Goal: Task Accomplishment & Management: Manage account settings

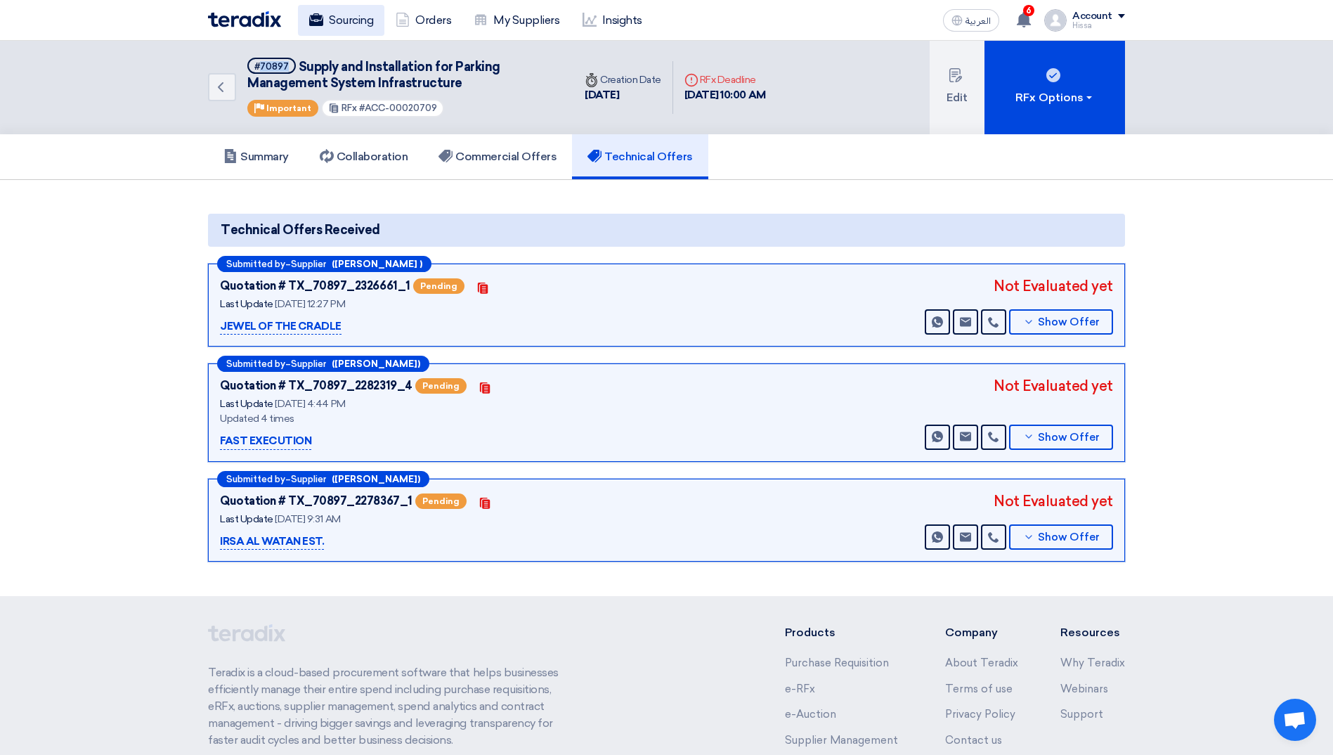
click at [353, 25] on link "Sourcing" at bounding box center [341, 20] width 86 height 31
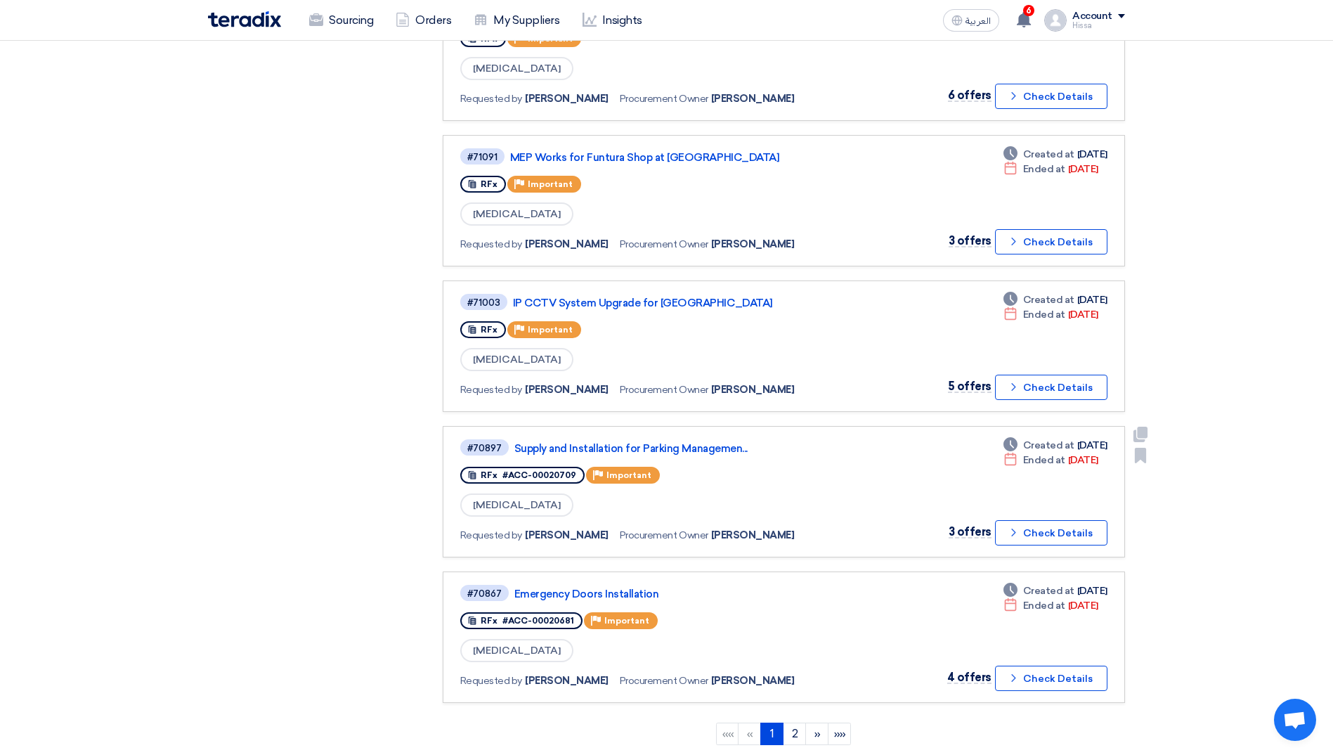
scroll to position [1054, 0]
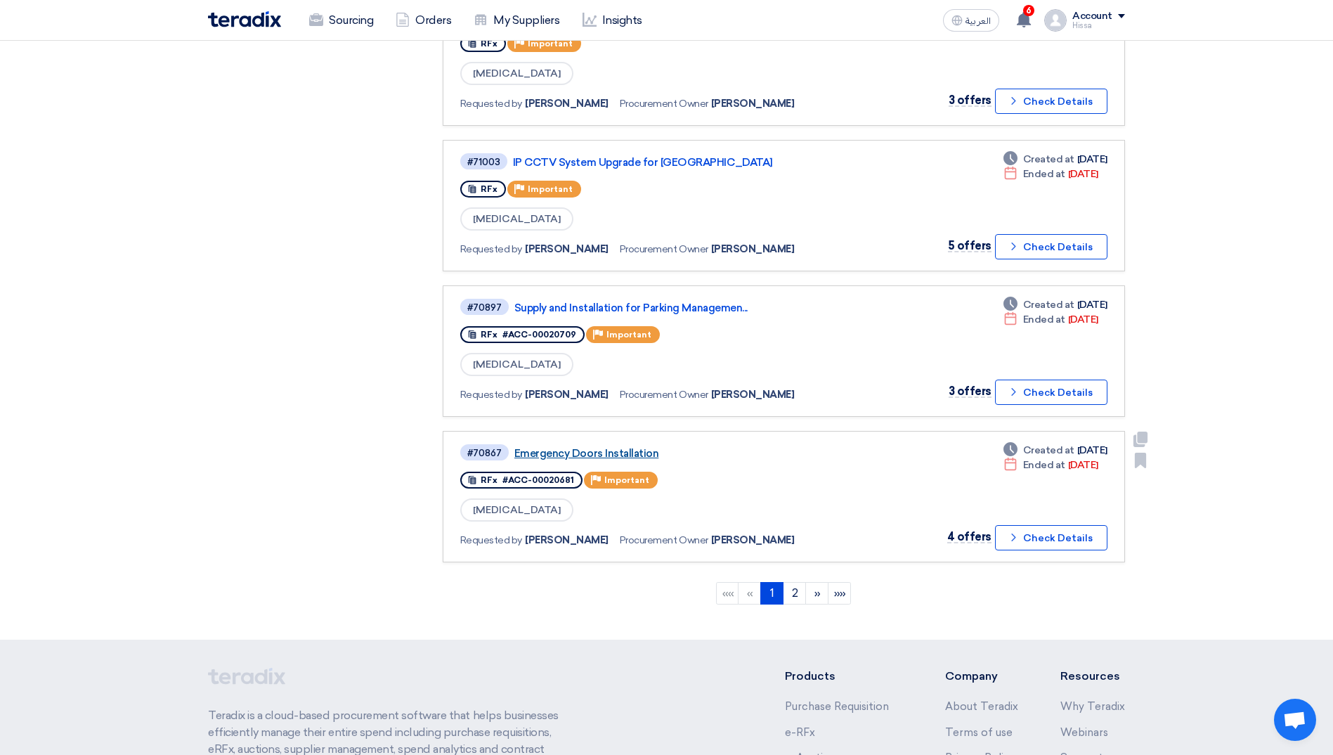
click at [586, 450] on link "Emergency Doors Installation" at bounding box center [689, 453] width 351 height 13
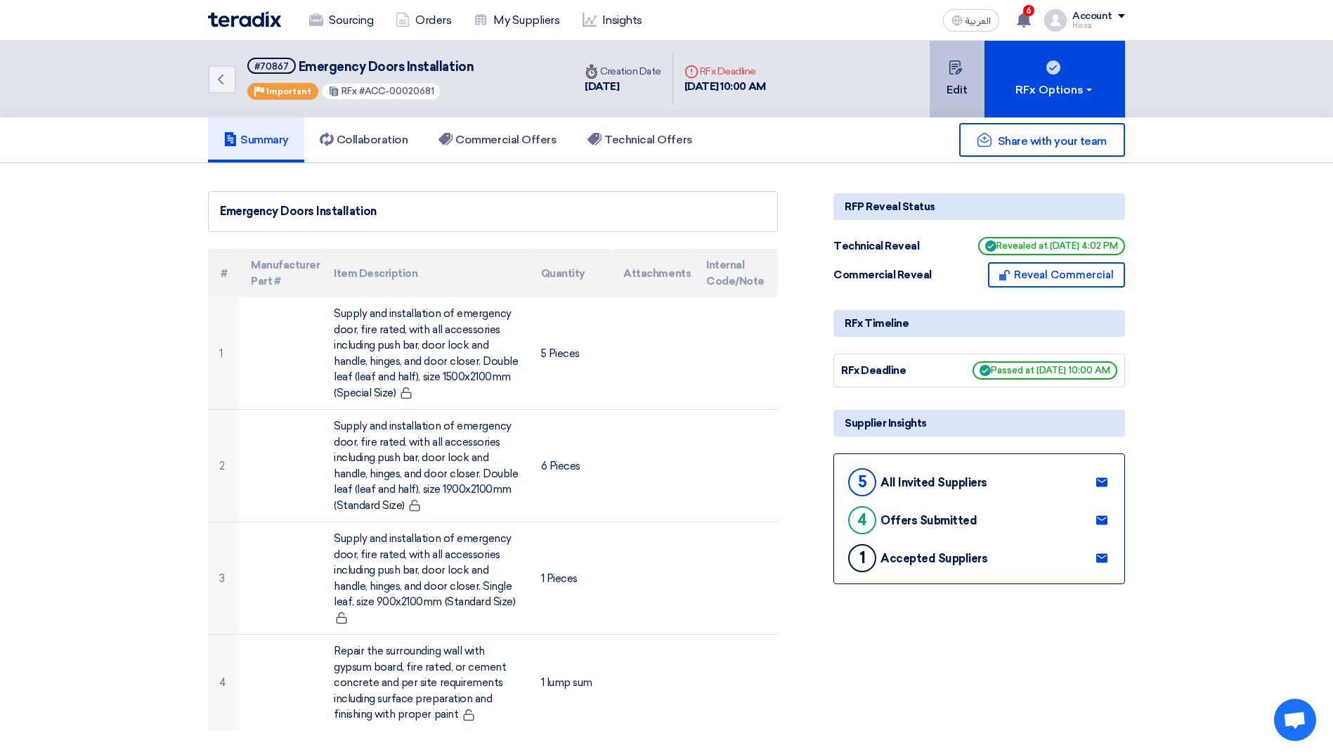
click at [955, 76] on button "Edit" at bounding box center [957, 79] width 55 height 77
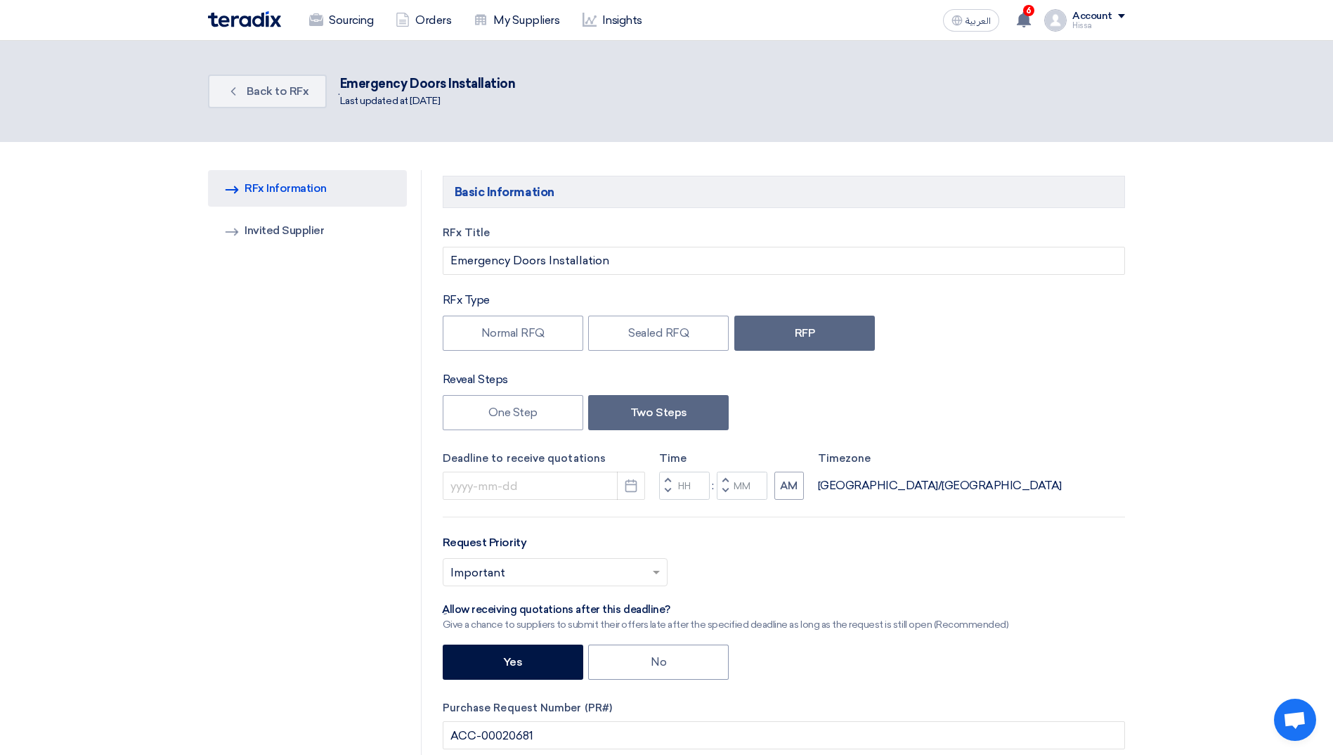
type input "[DATE]"
type input "10"
type input "00"
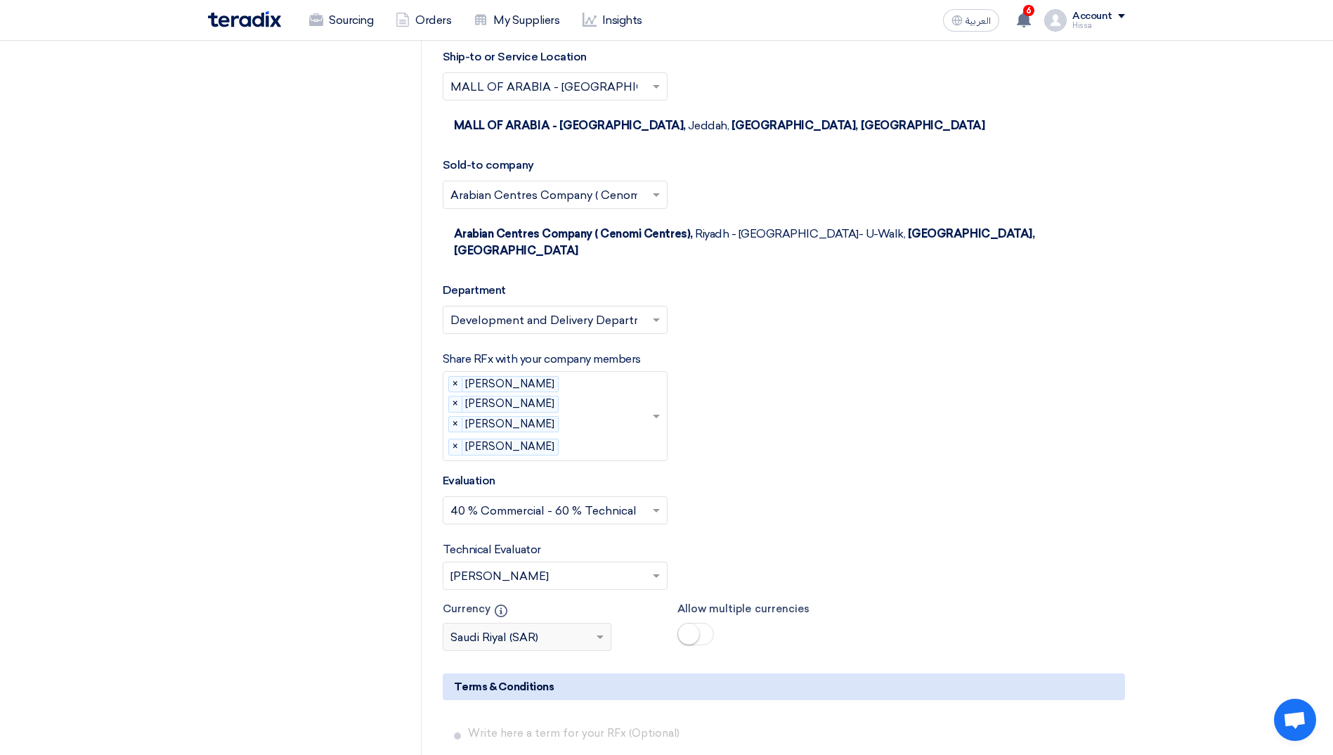
scroll to position [2319, 0]
click at [657, 566] on span at bounding box center [658, 574] width 18 height 17
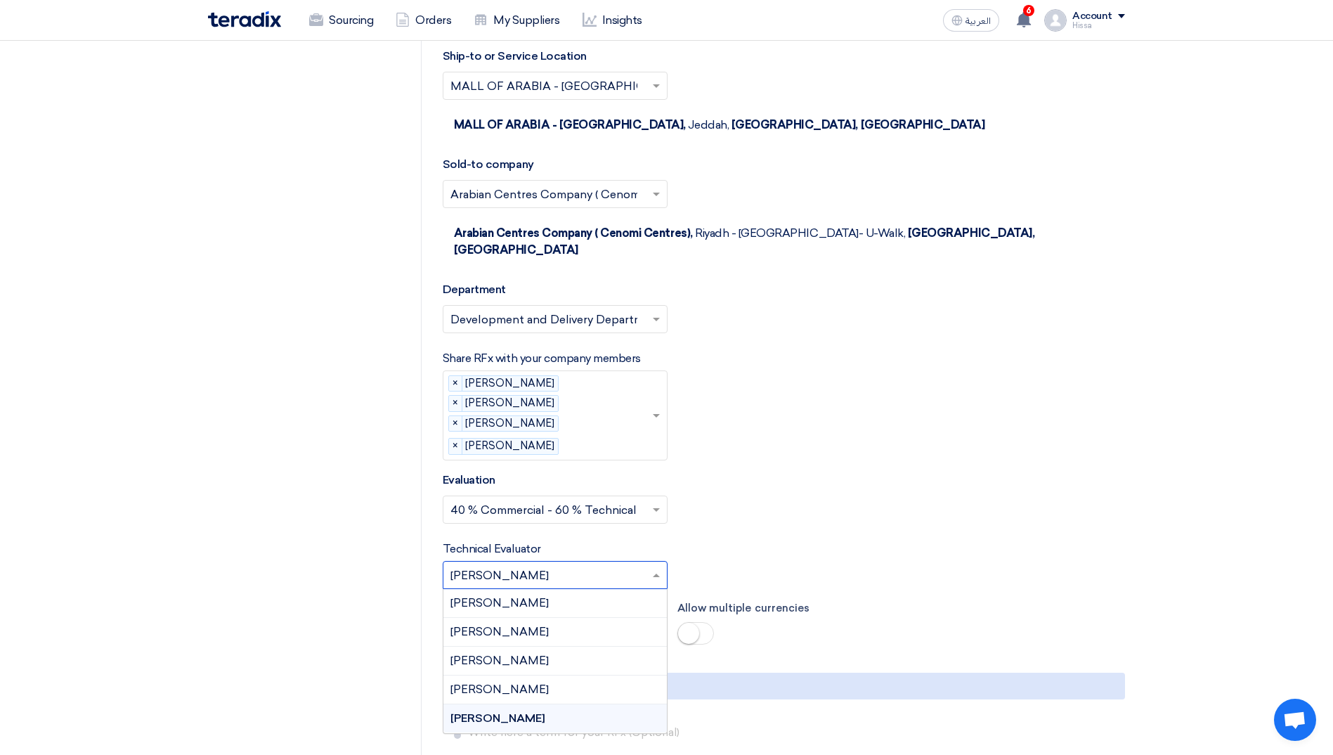
click at [555, 704] on div "[PERSON_NAME]" at bounding box center [554, 718] width 223 height 28
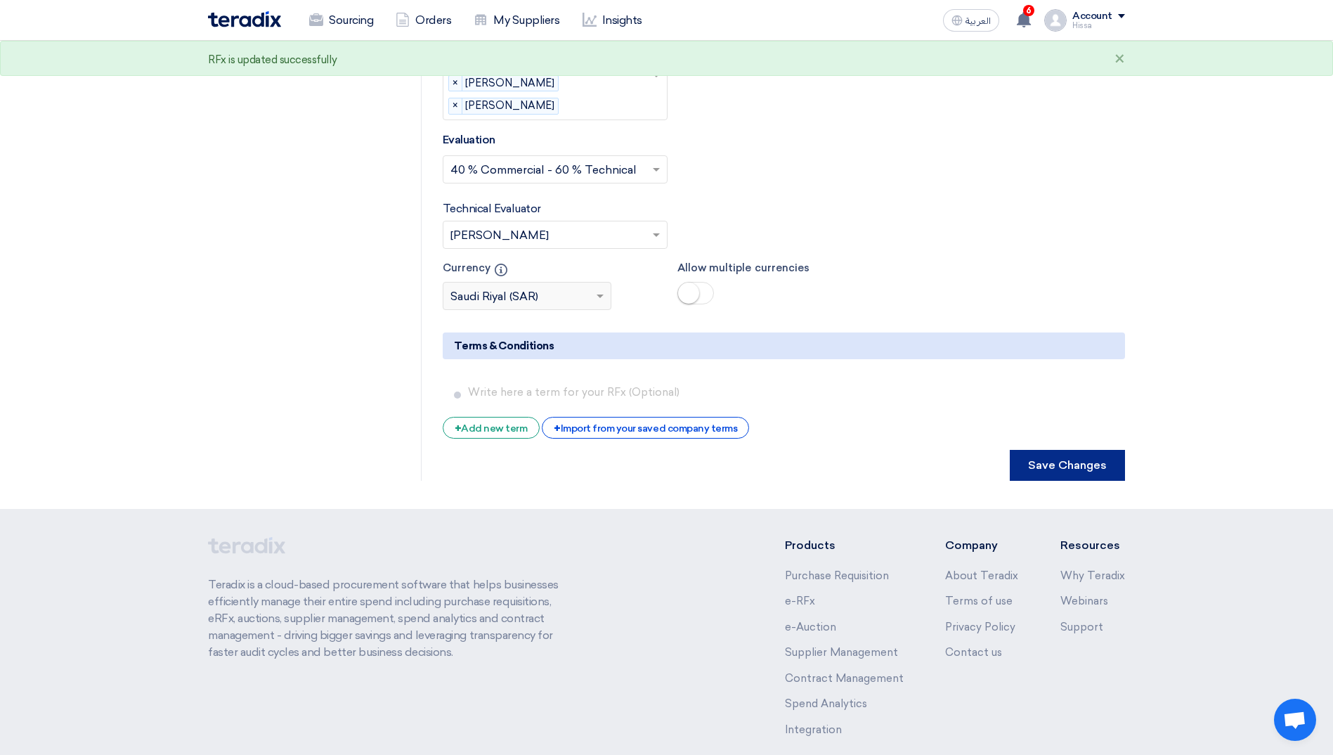
scroll to position [2660, 0]
click at [1088, 448] on button "Save Changes" at bounding box center [1067, 463] width 115 height 31
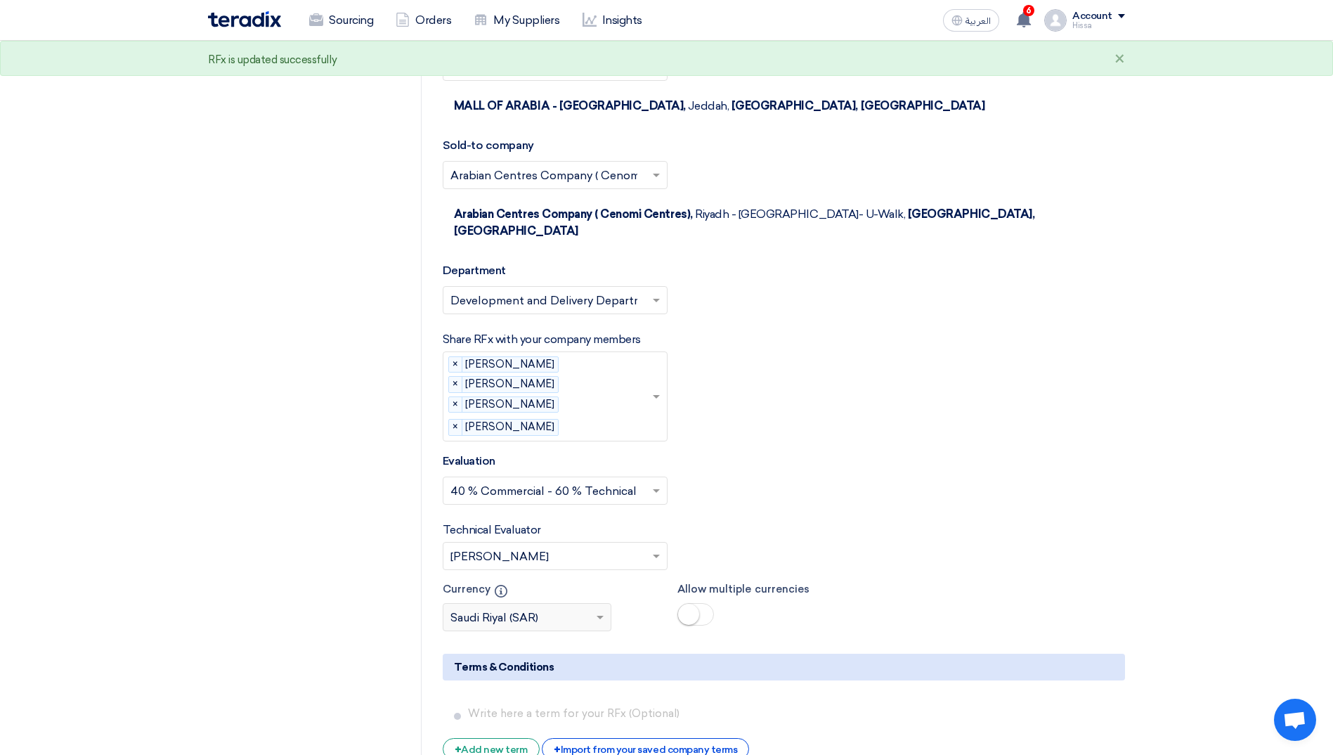
scroll to position [0, 0]
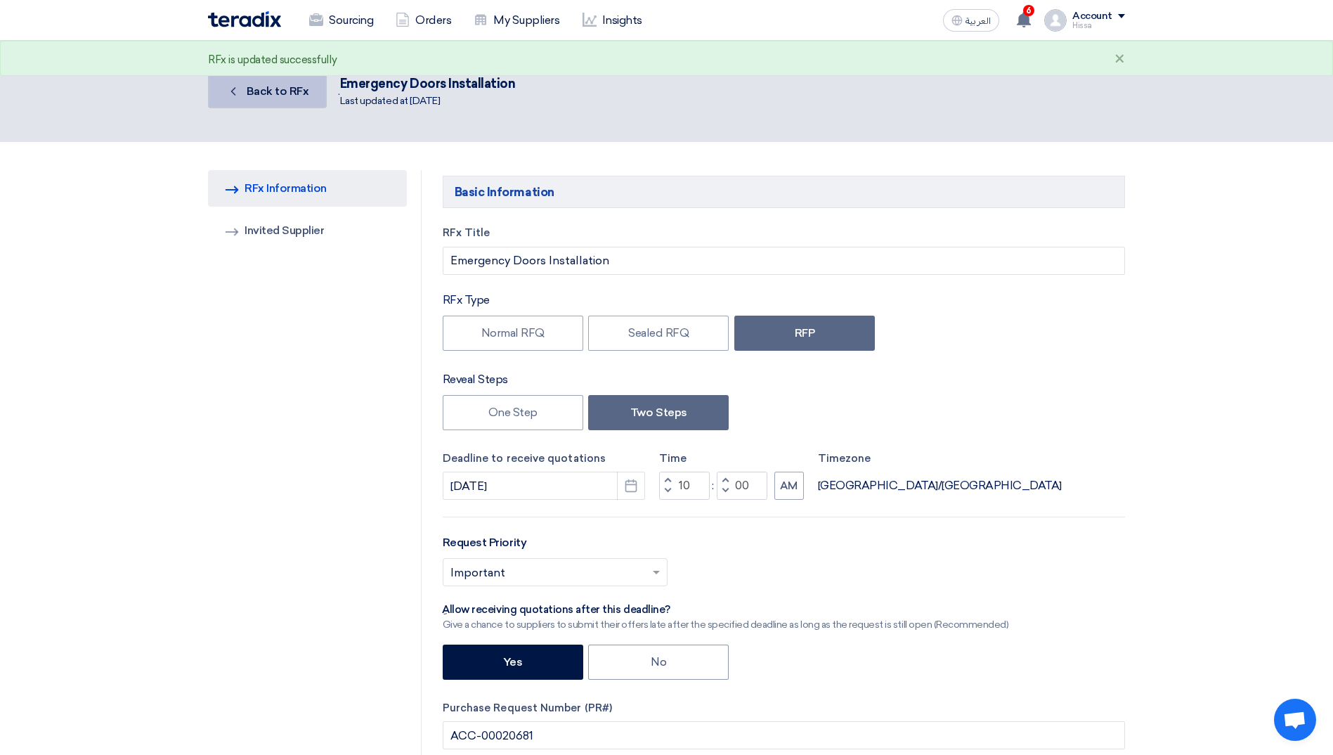
click at [265, 96] on span "Back to RFx" at bounding box center [278, 90] width 63 height 13
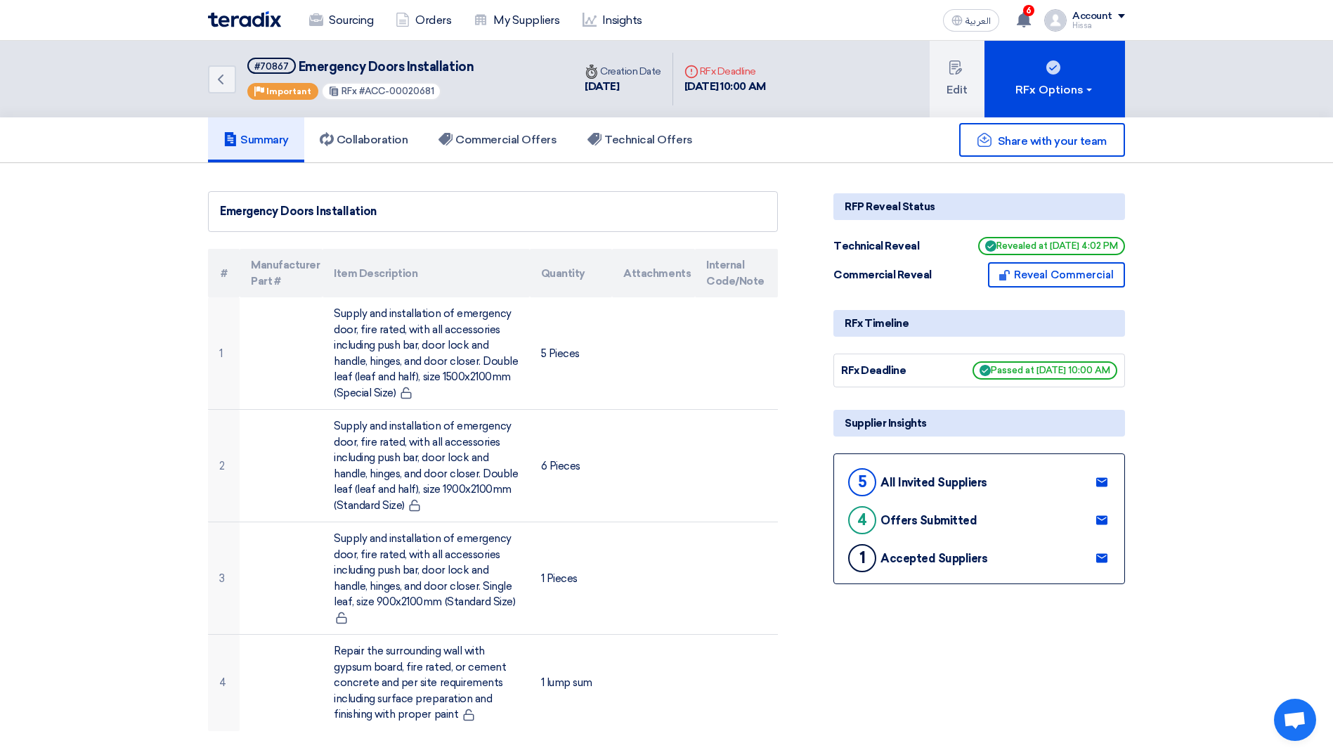
click at [944, 69] on button "Edit" at bounding box center [957, 79] width 55 height 77
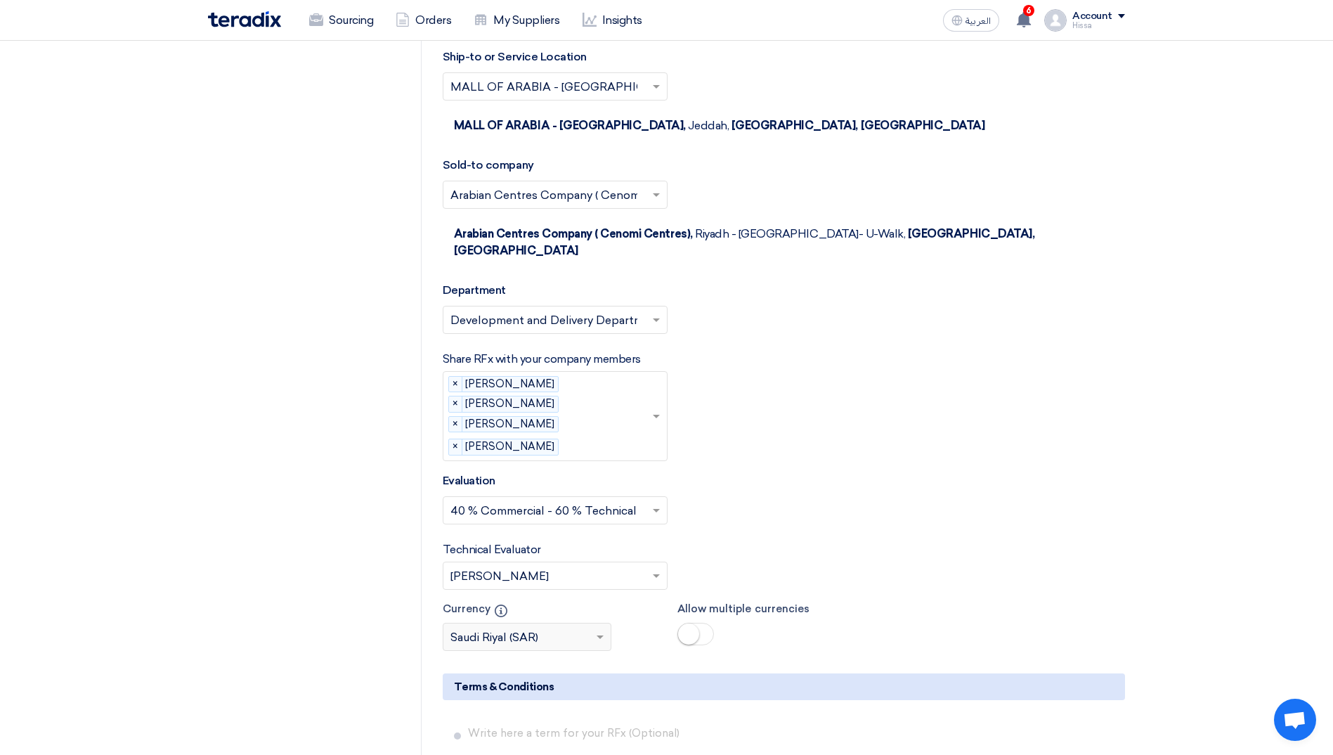
scroll to position [2319, 0]
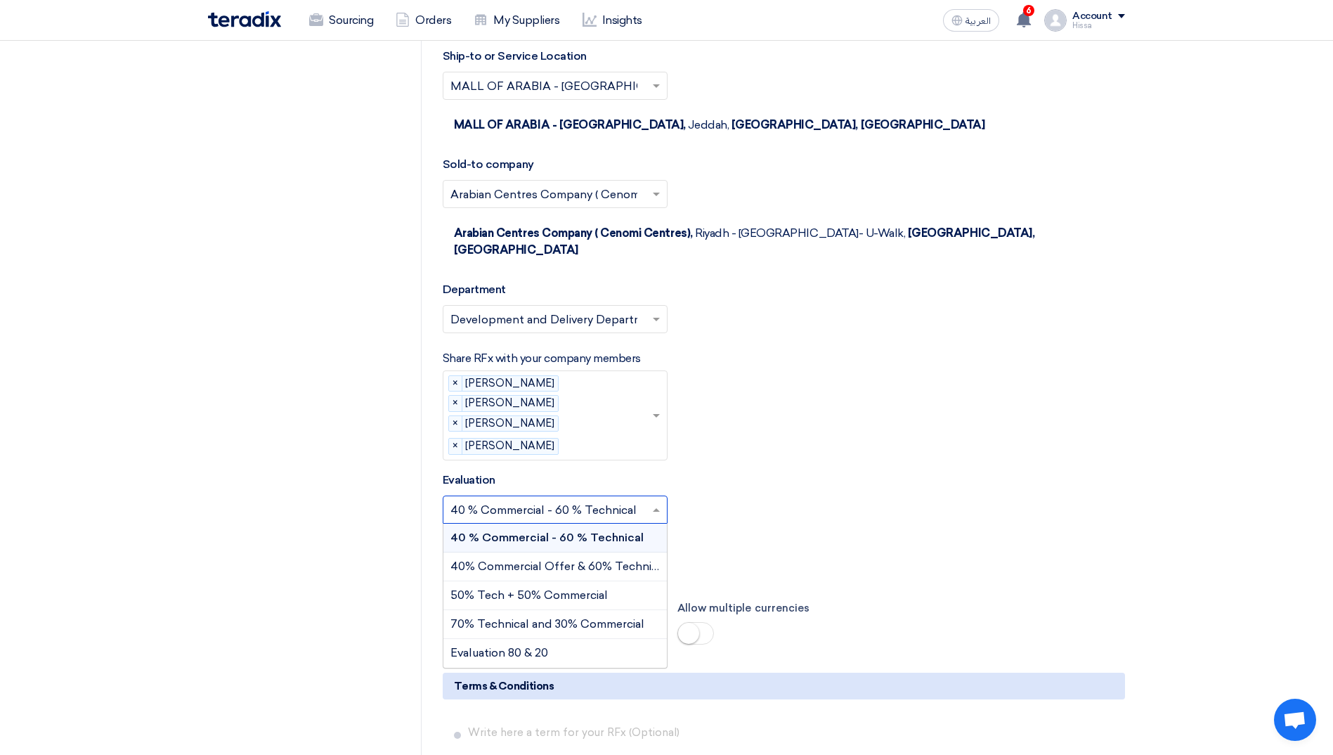
click at [650, 501] on span at bounding box center [658, 509] width 18 height 17
click at [596, 530] on span "40 % Commercial - 60 % Technical" at bounding box center [546, 536] width 193 height 13
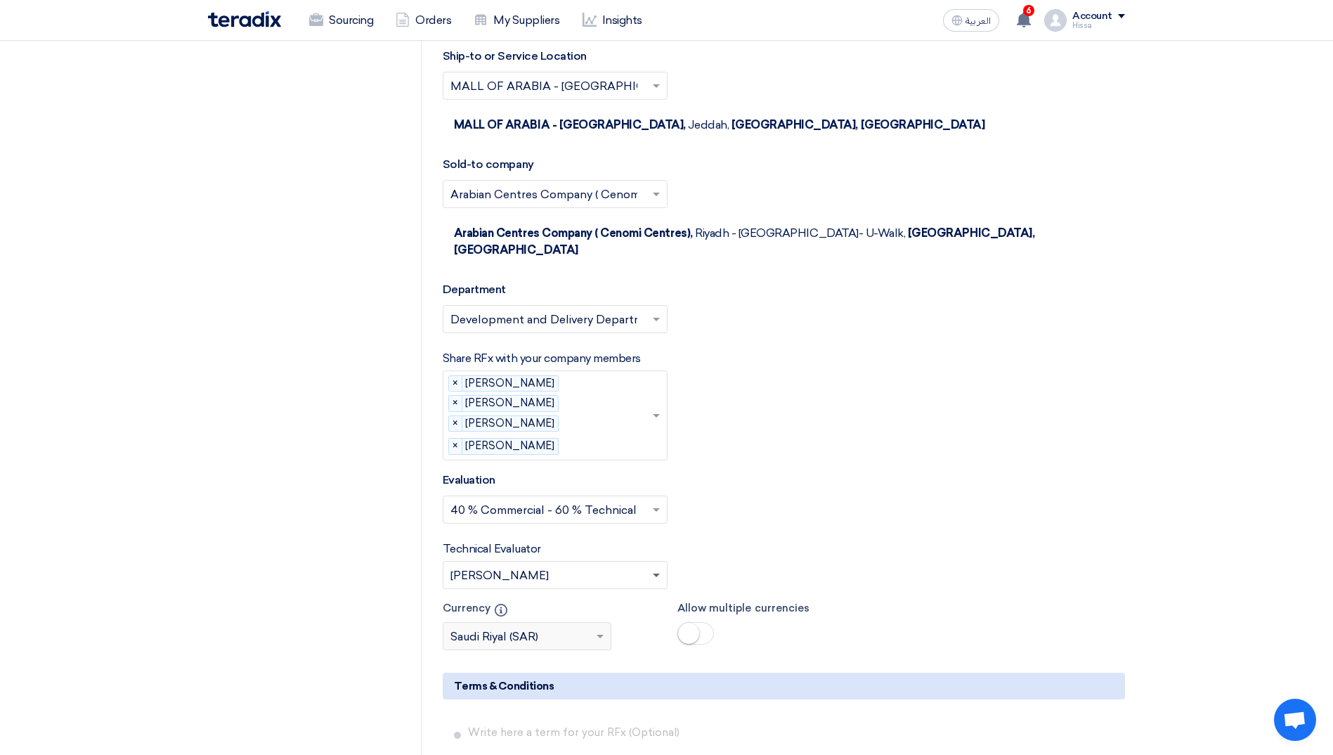
click at [654, 573] on span at bounding box center [656, 575] width 7 height 5
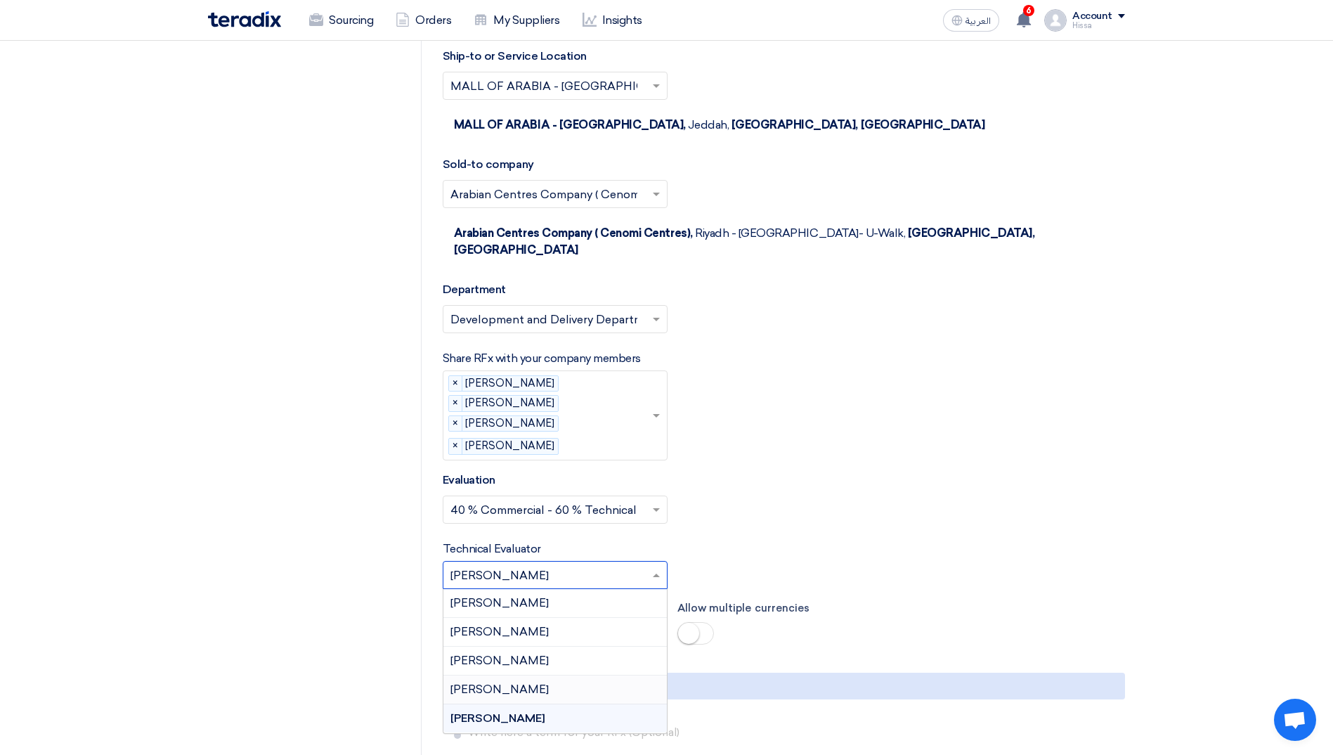
click at [564, 675] on div "[PERSON_NAME]" at bounding box center [554, 689] width 223 height 29
click at [656, 564] on div at bounding box center [554, 575] width 223 height 23
click at [549, 704] on div "[PERSON_NAME]" at bounding box center [554, 718] width 223 height 28
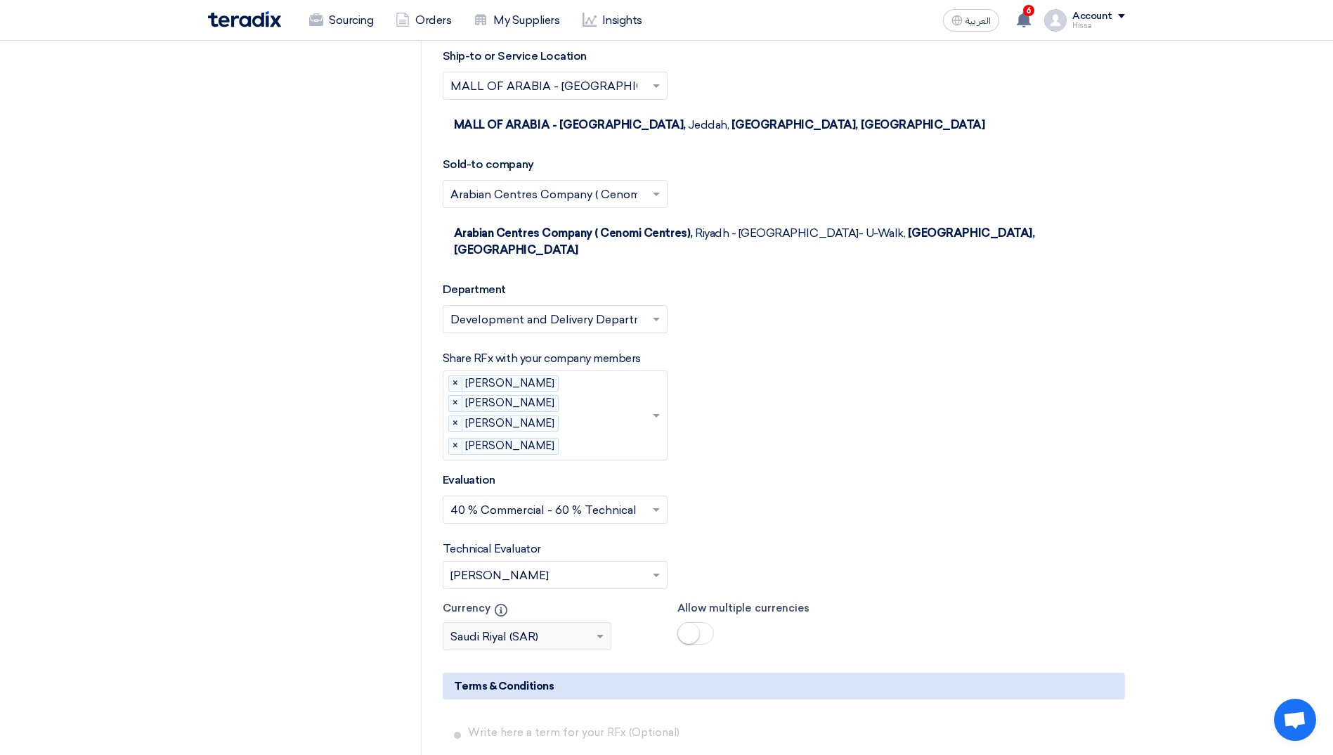
click at [785, 495] on div "Select Evaluation... × 40 % Commercial - 60 % Technical ×" at bounding box center [784, 514] width 682 height 39
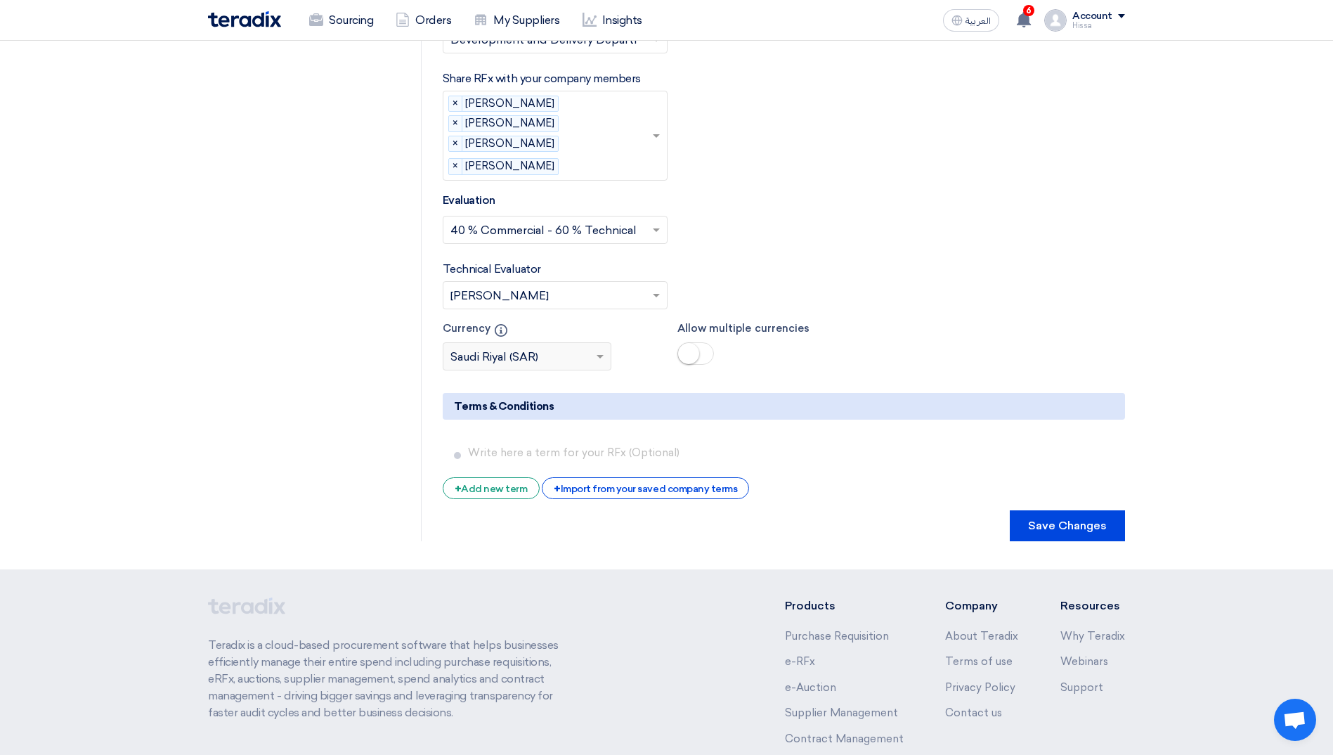
scroll to position [2600, 0]
click at [1077, 509] on button "Save Changes" at bounding box center [1067, 524] width 115 height 31
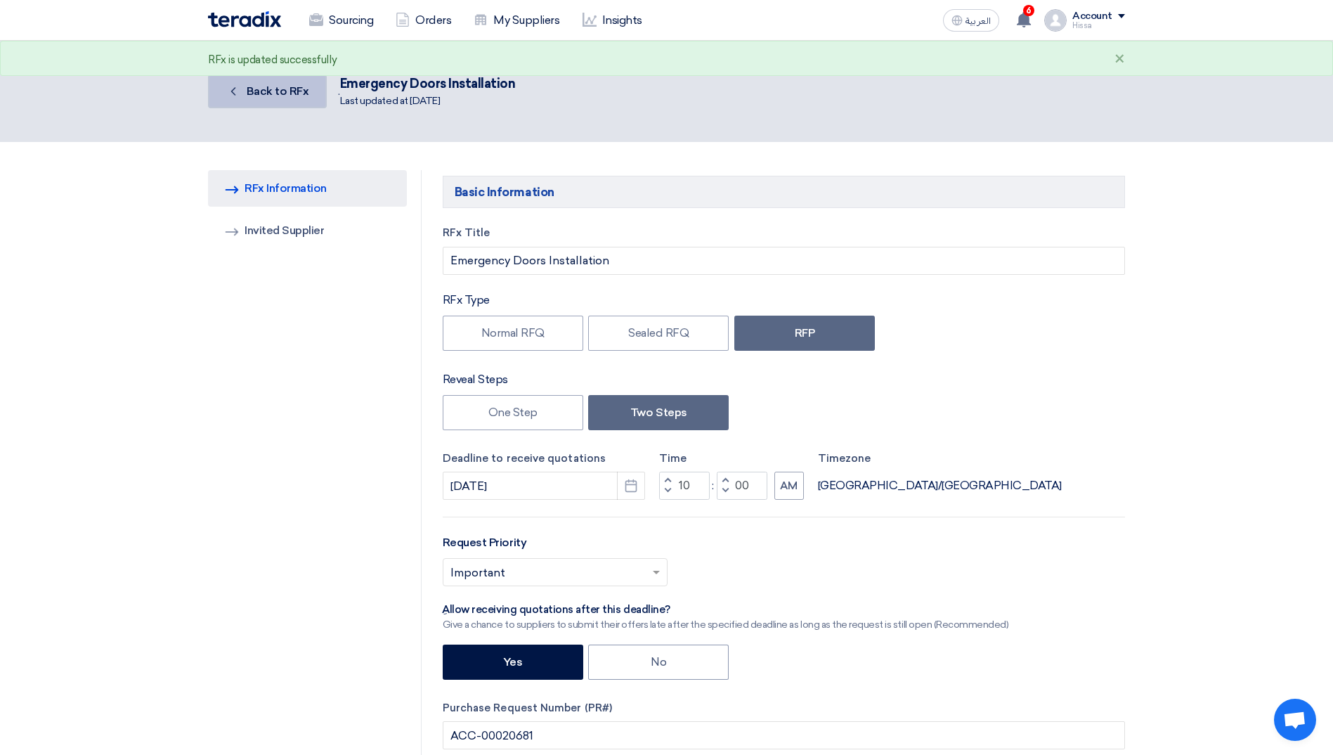
click at [281, 91] on span "Back to RFx" at bounding box center [278, 90] width 63 height 13
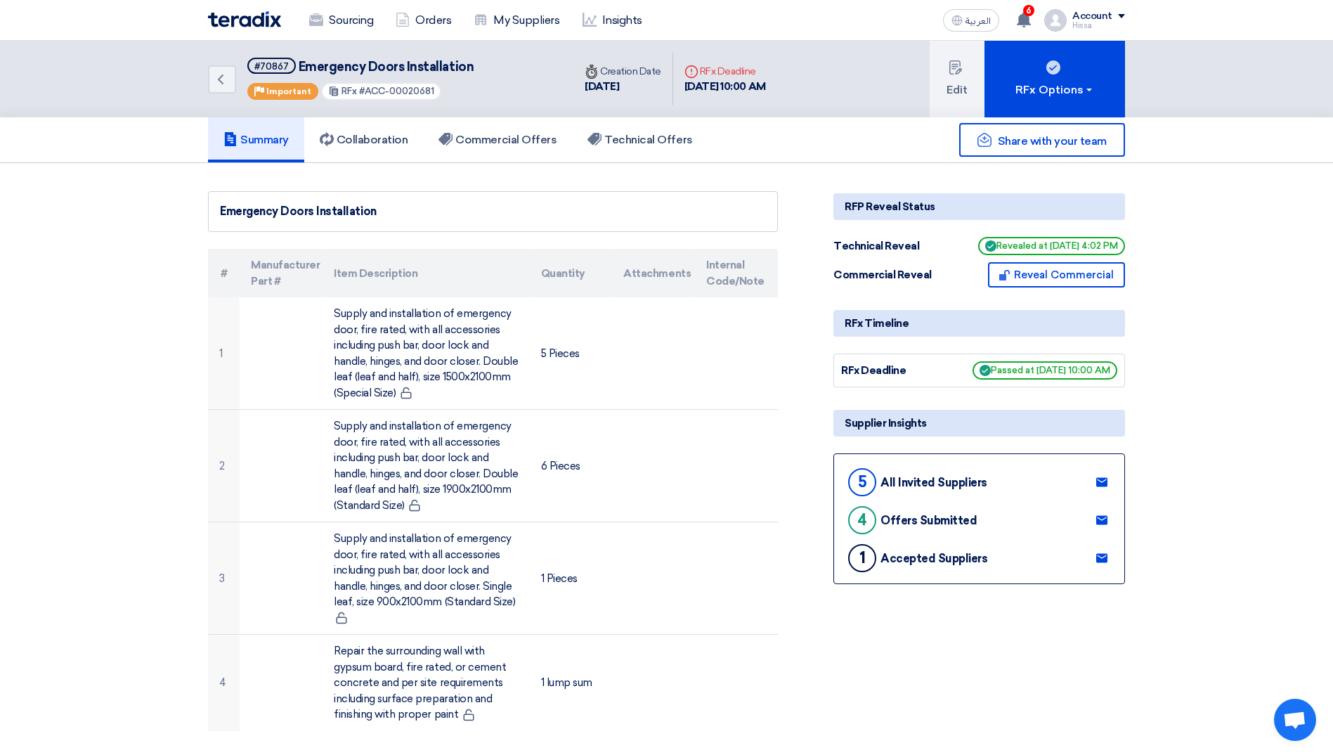
click at [1064, 242] on span "Revealed at [DATE] 4:02 PM" at bounding box center [1051, 246] width 147 height 18
click at [644, 136] on h5 "Technical Offers" at bounding box center [639, 140] width 105 height 14
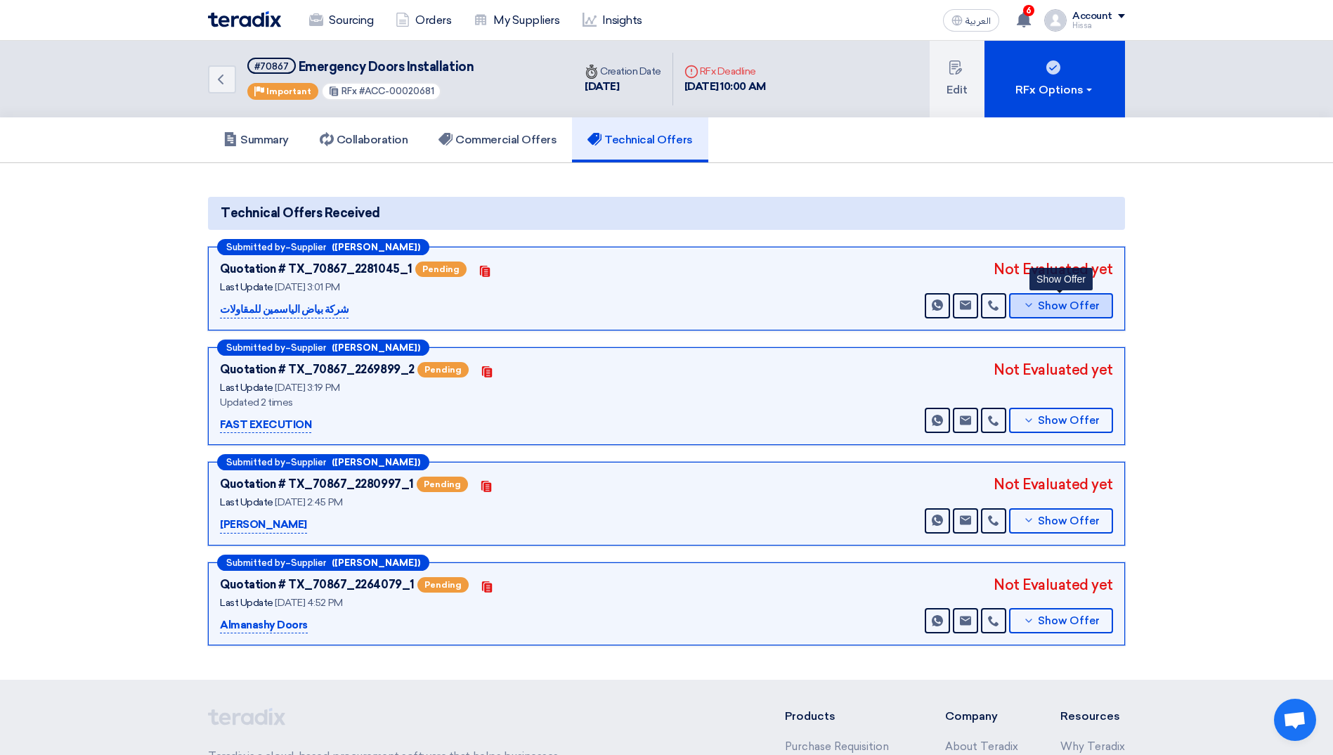
click at [1021, 306] on button "Show Offer" at bounding box center [1061, 305] width 104 height 25
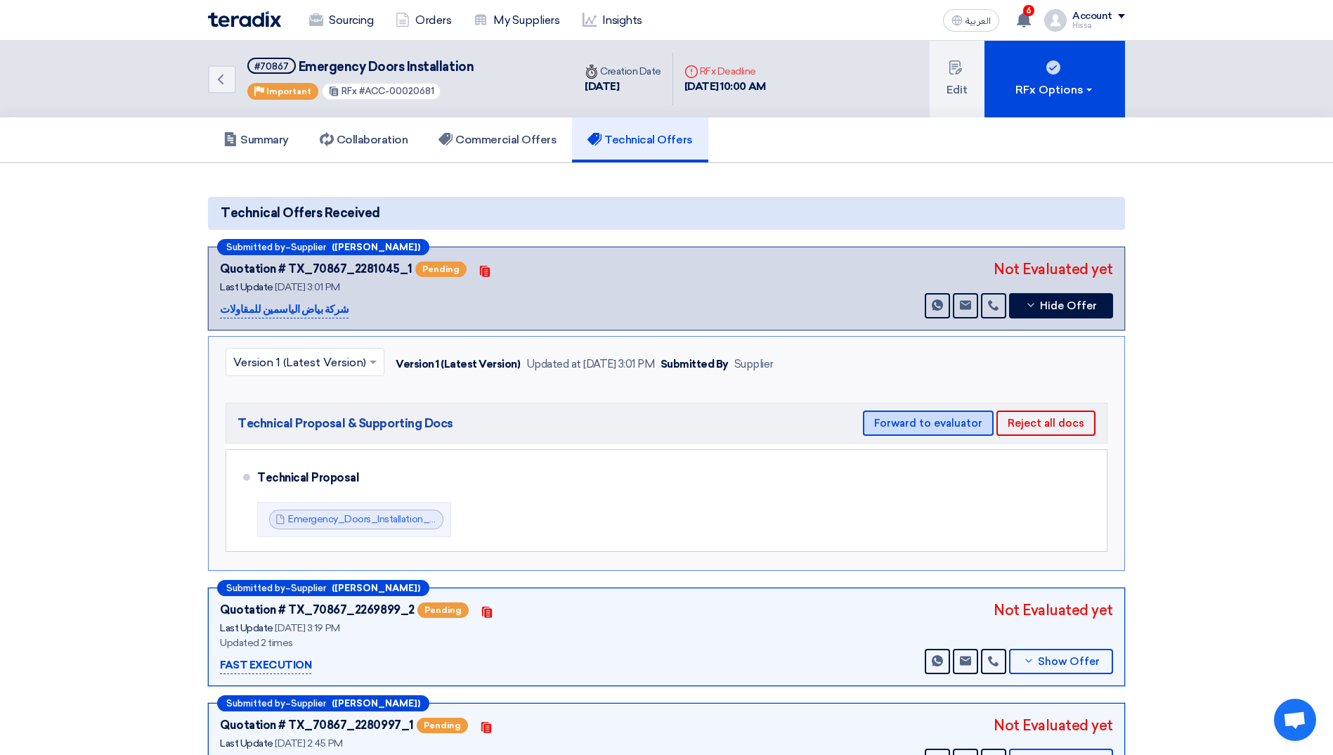
click at [951, 419] on button "Forward to evaluator" at bounding box center [928, 422] width 131 height 25
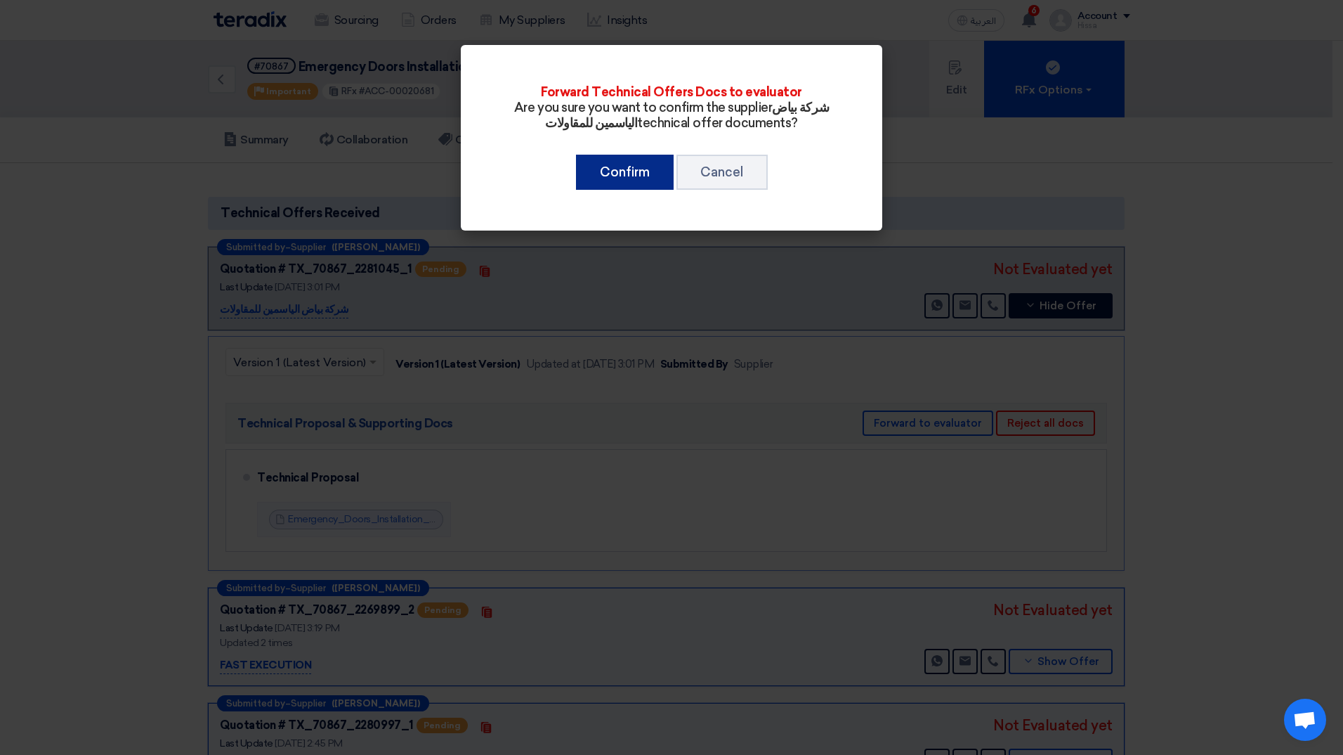
click at [647, 183] on button "Confirm" at bounding box center [625, 172] width 98 height 35
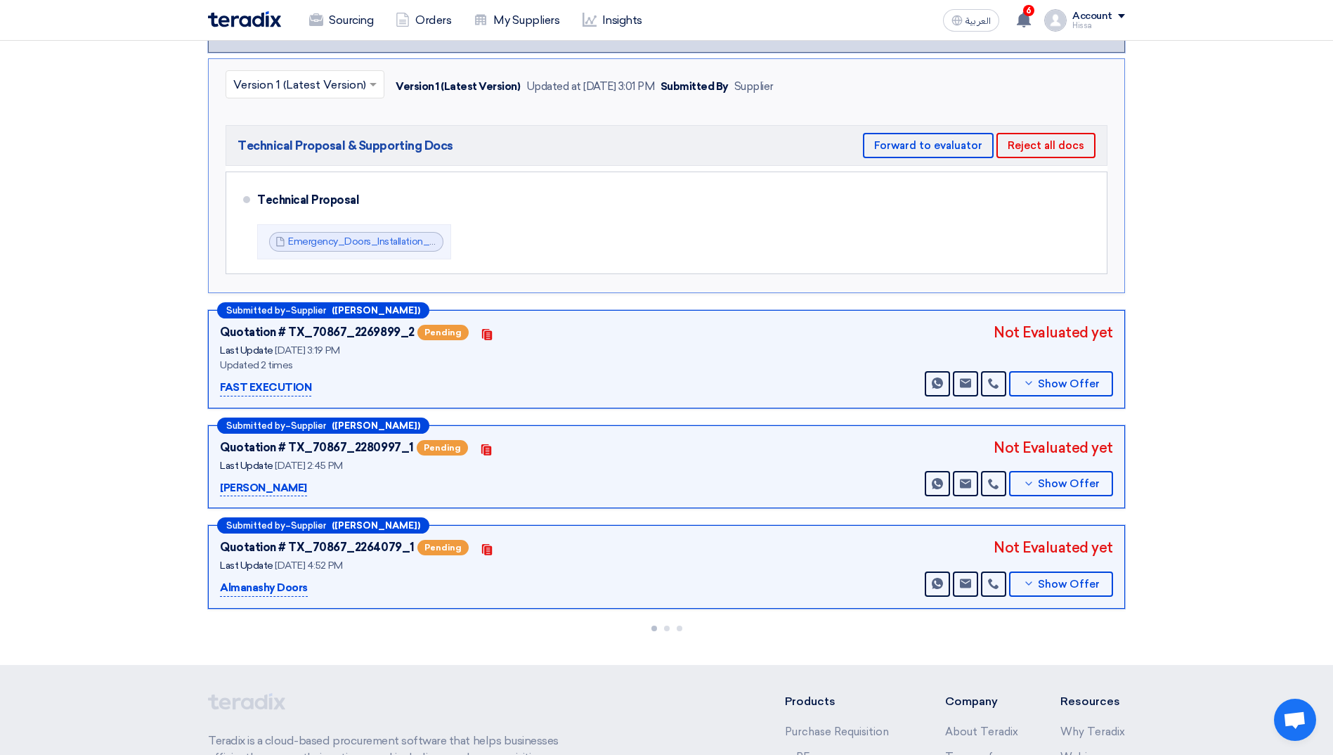
scroll to position [281, 0]
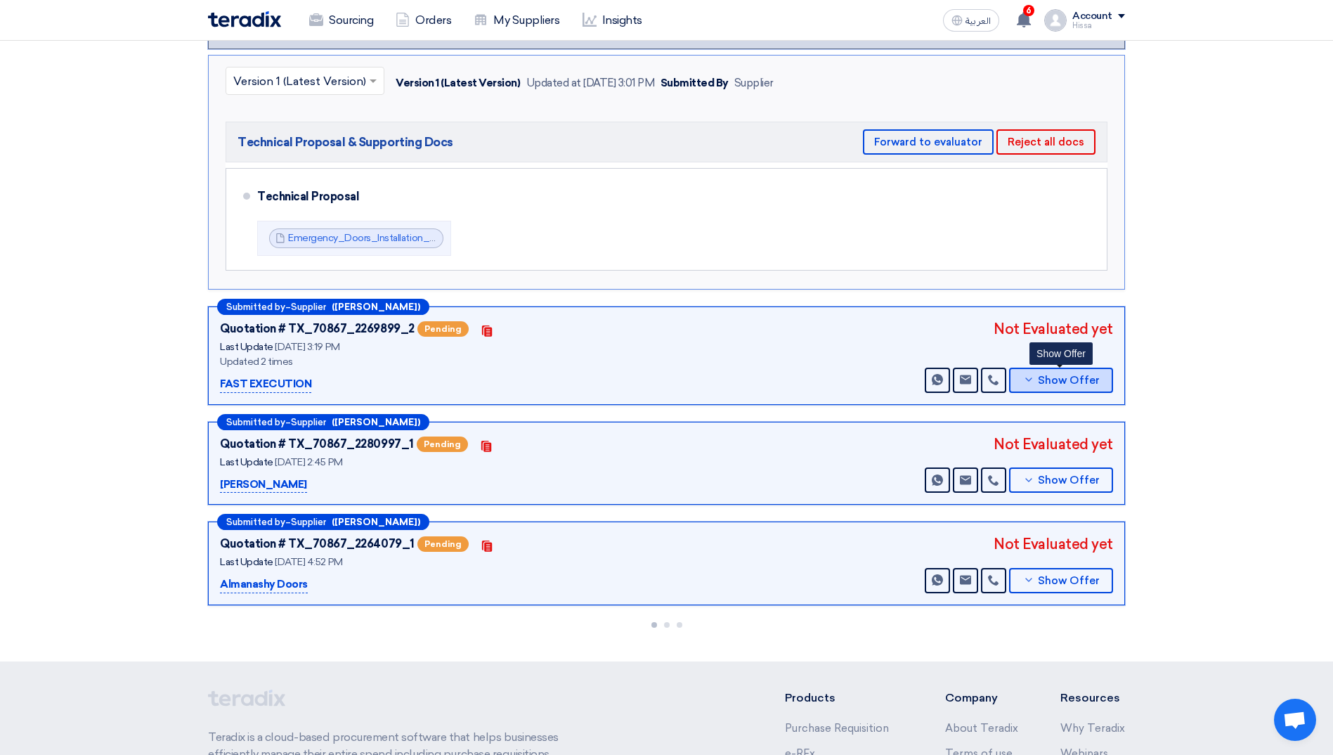
click at [1021, 378] on button "Show Offer" at bounding box center [1061, 379] width 104 height 25
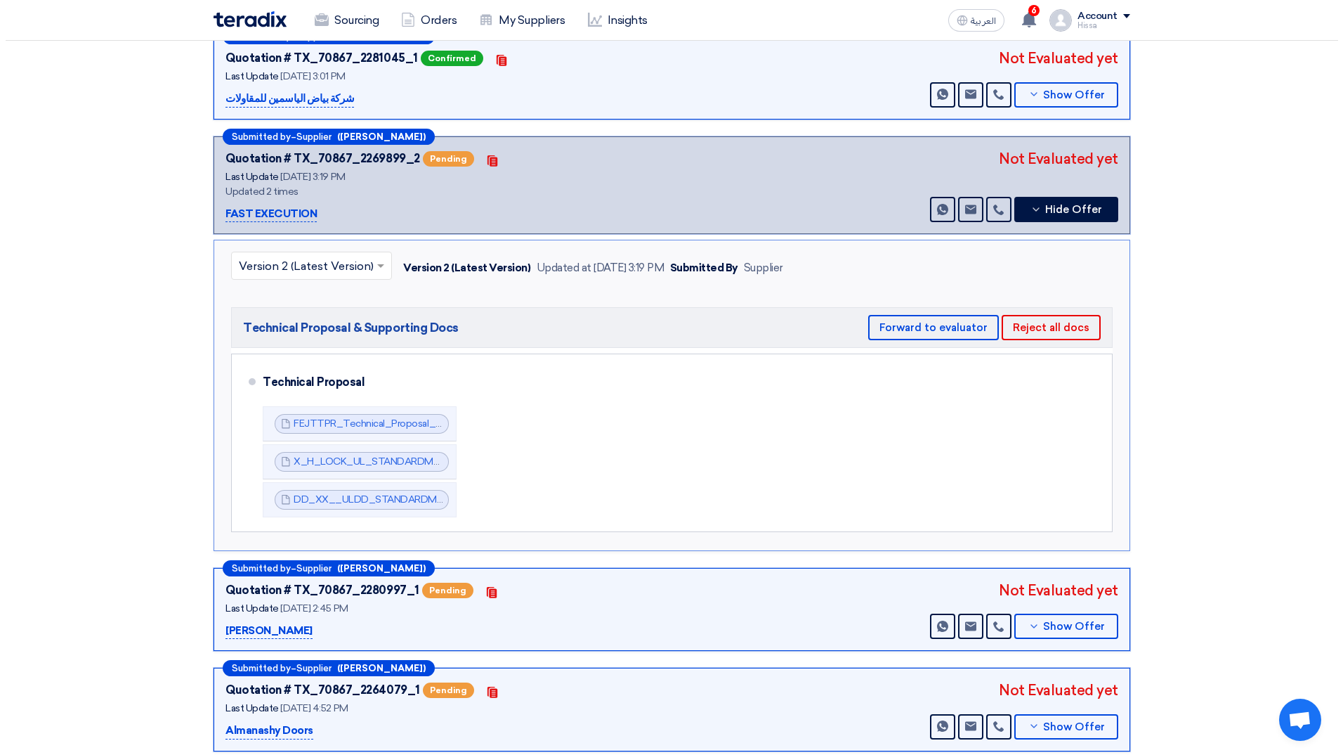
scroll to position [208, 0]
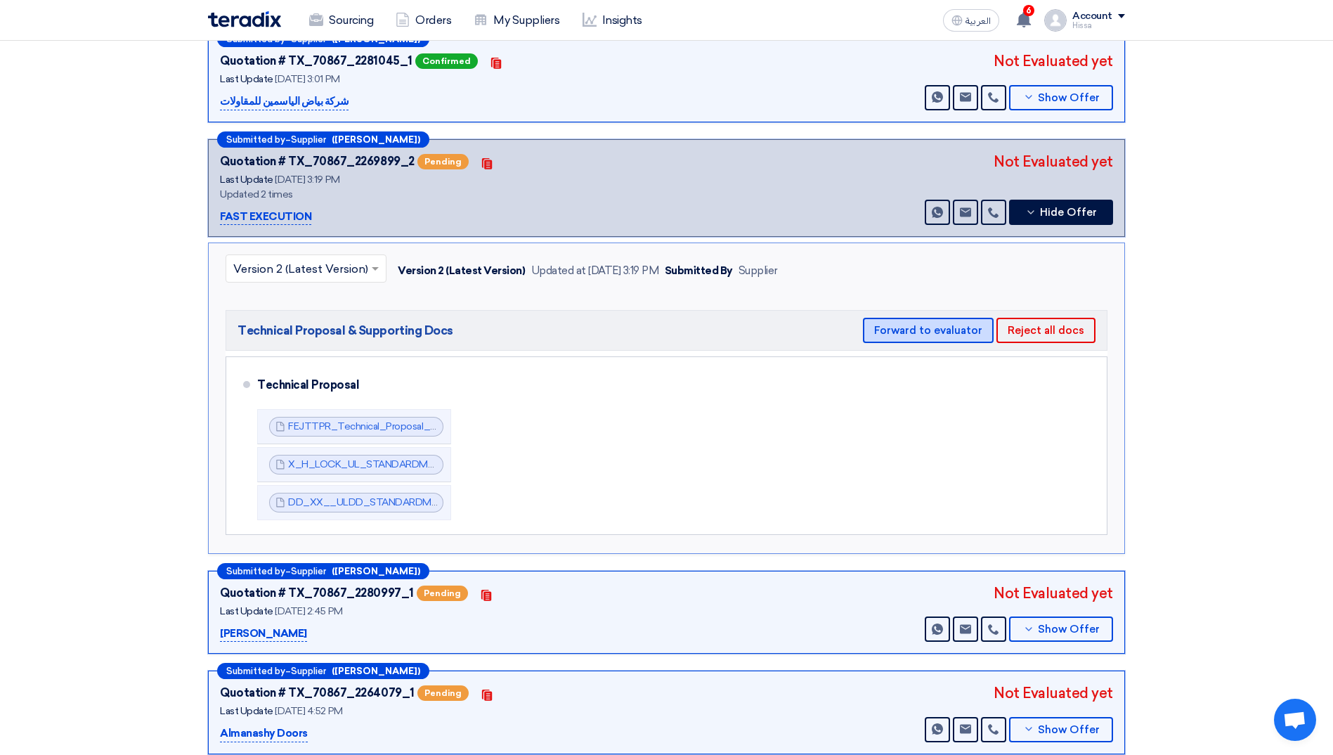
click at [963, 331] on button "Forward to evaluator" at bounding box center [928, 330] width 131 height 25
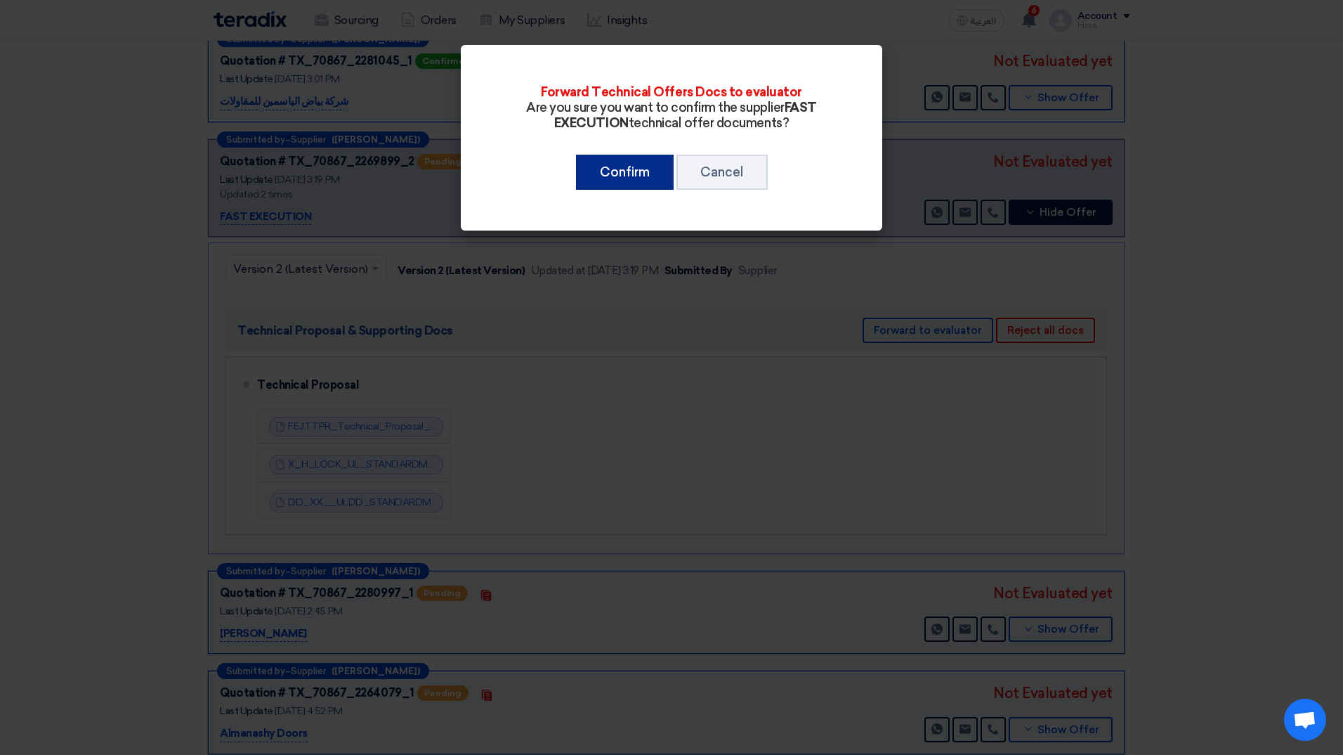
click at [637, 167] on button "Confirm" at bounding box center [625, 172] width 98 height 35
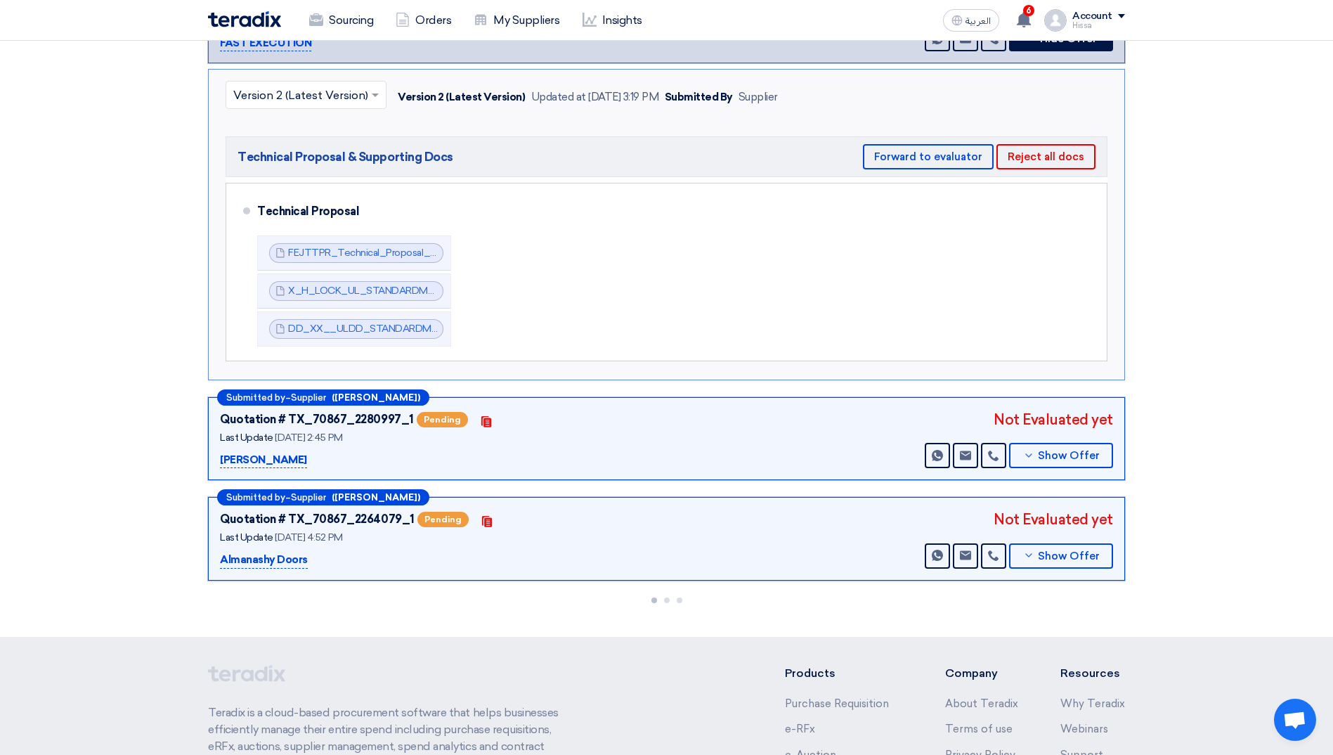
scroll to position [419, 0]
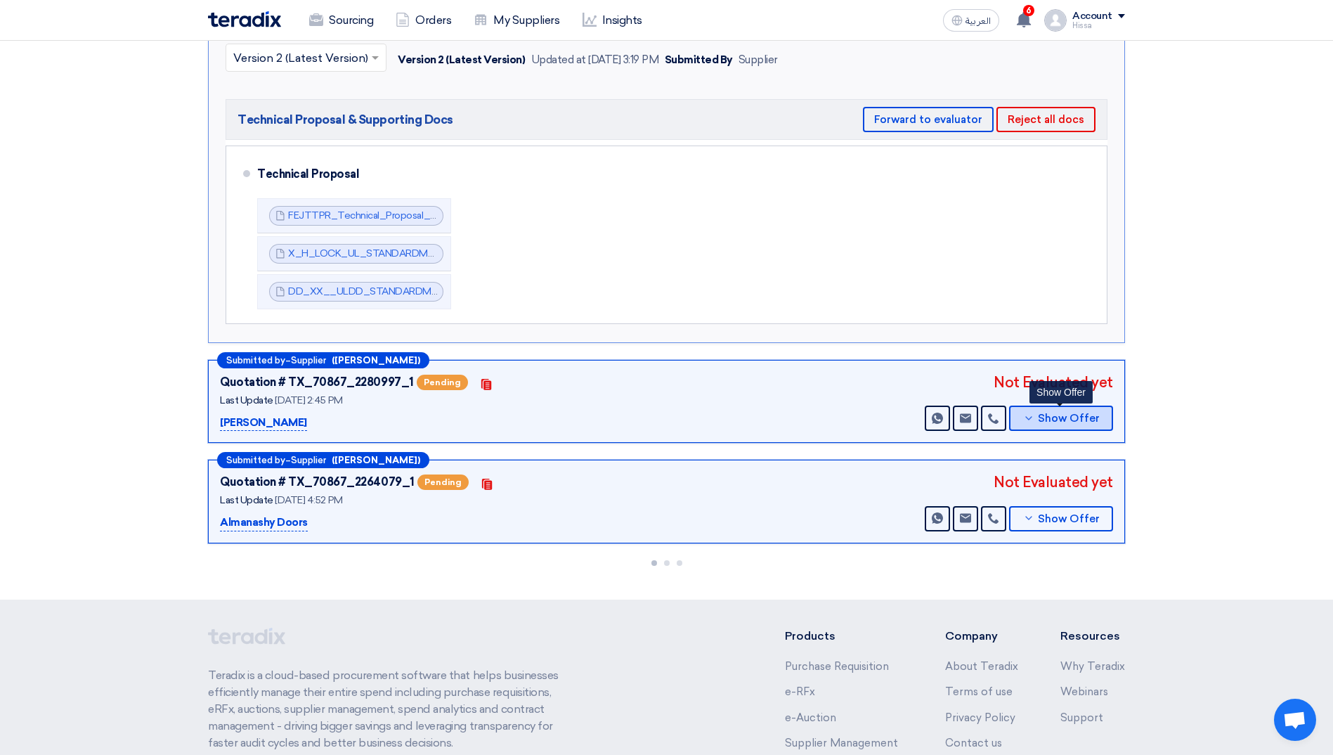
click at [1031, 417] on use at bounding box center [1028, 418] width 6 height 4
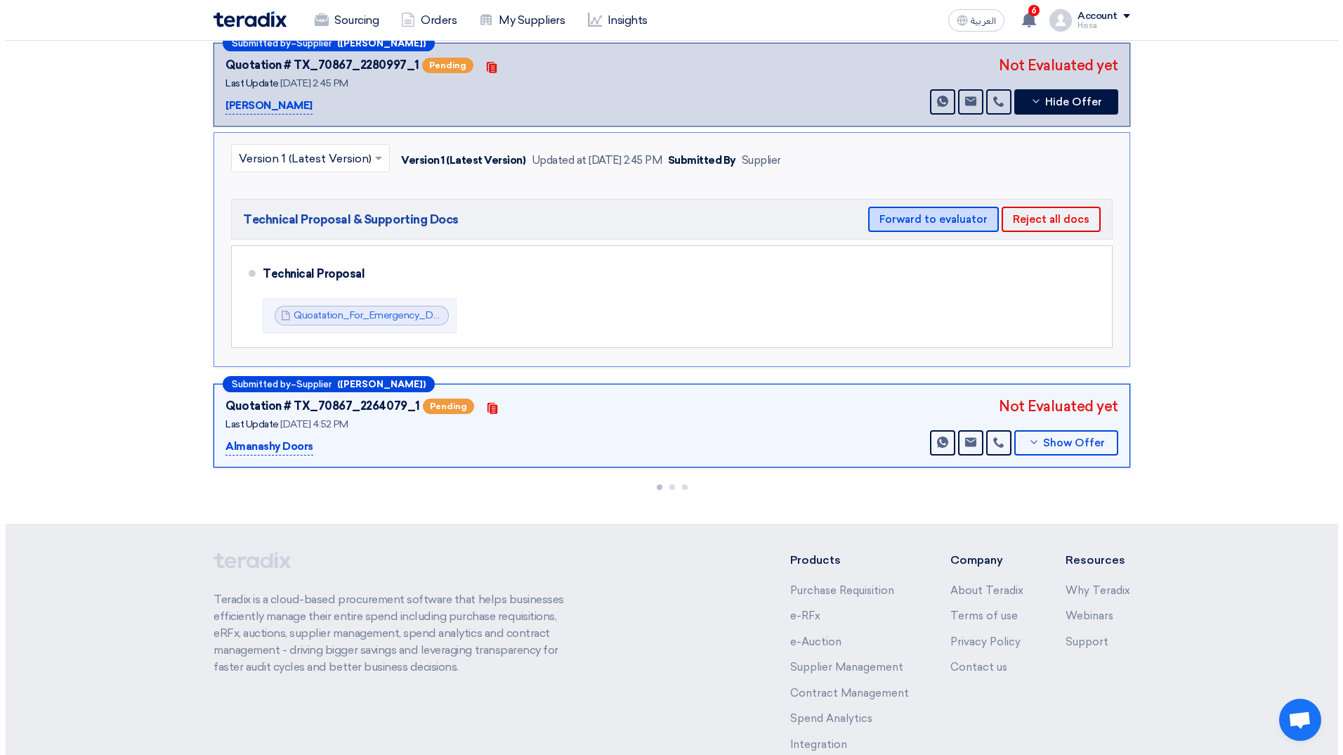
scroll to position [483, 0]
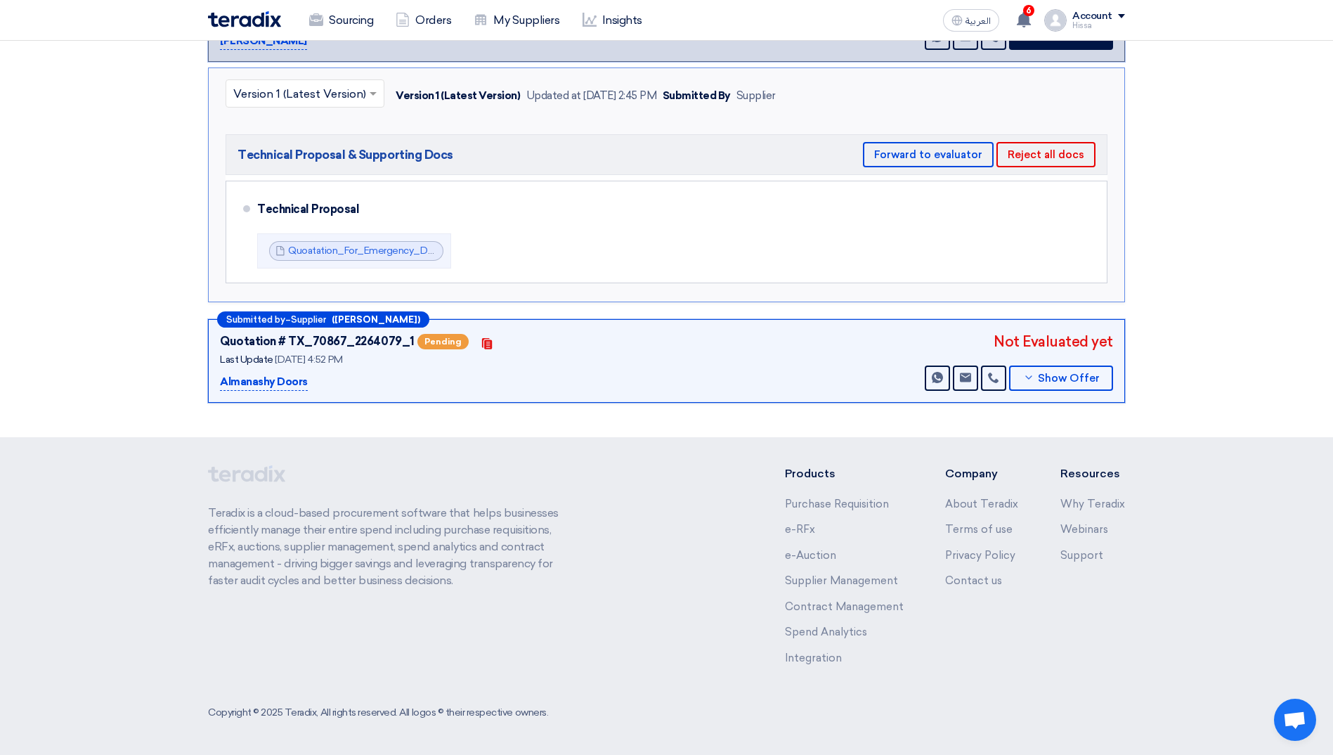
click at [929, 219] on div "Technical Proposal" at bounding box center [670, 210] width 827 height 34
click at [938, 148] on button "Forward to evaluator" at bounding box center [928, 154] width 131 height 25
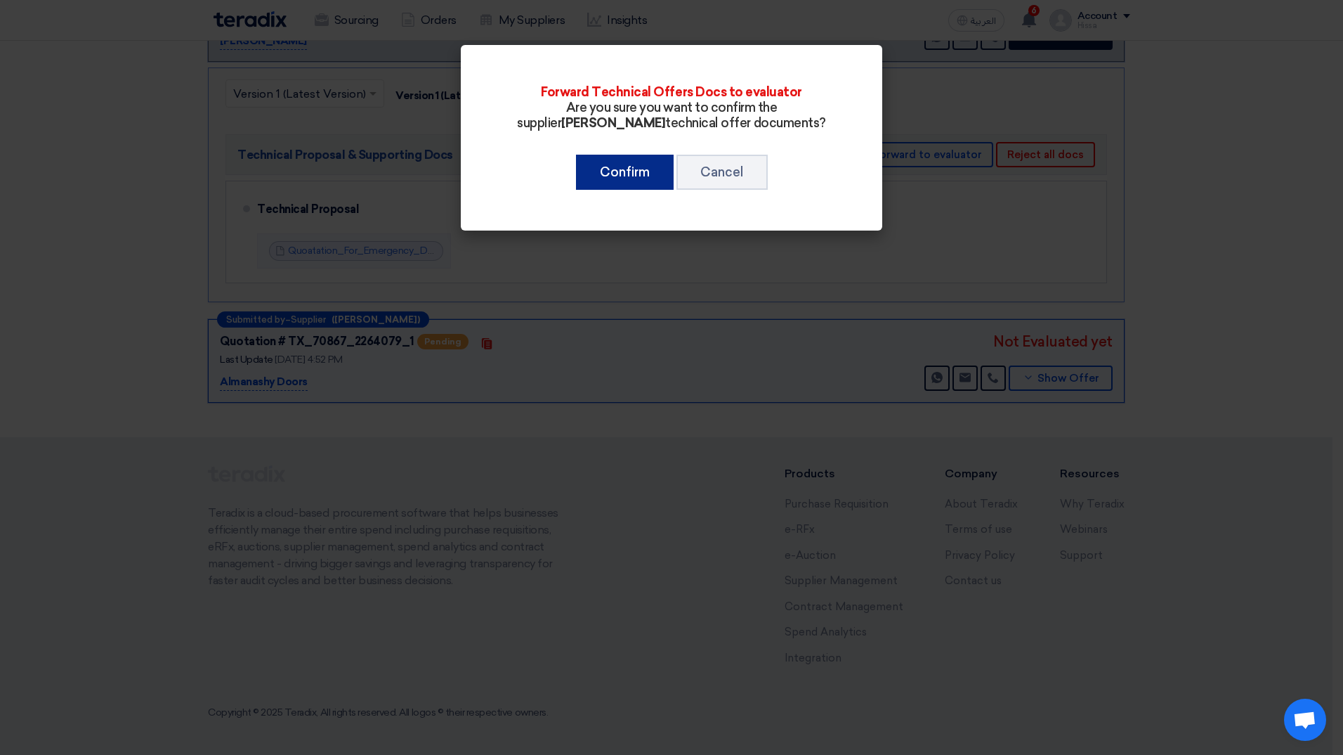
click at [643, 174] on button "Confirm" at bounding box center [625, 172] width 98 height 35
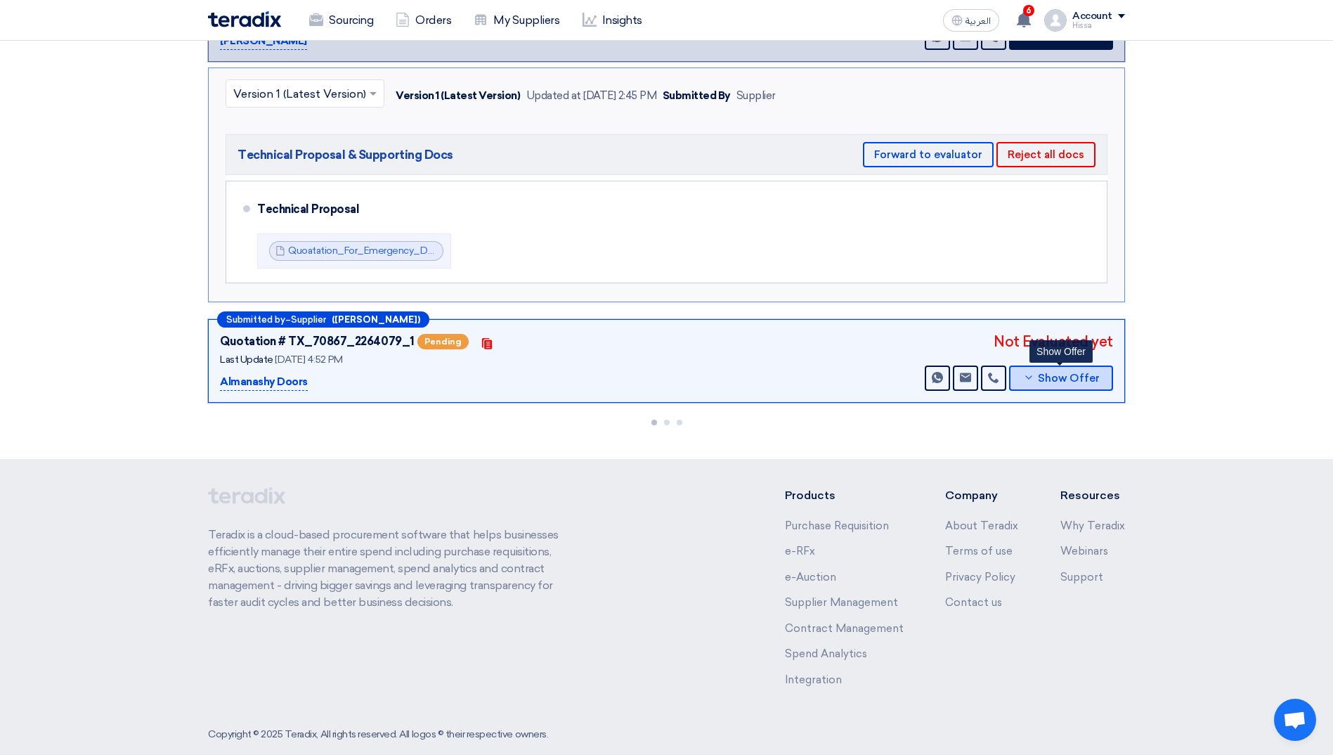
click at [1017, 375] on button "Show Offer" at bounding box center [1061, 377] width 104 height 25
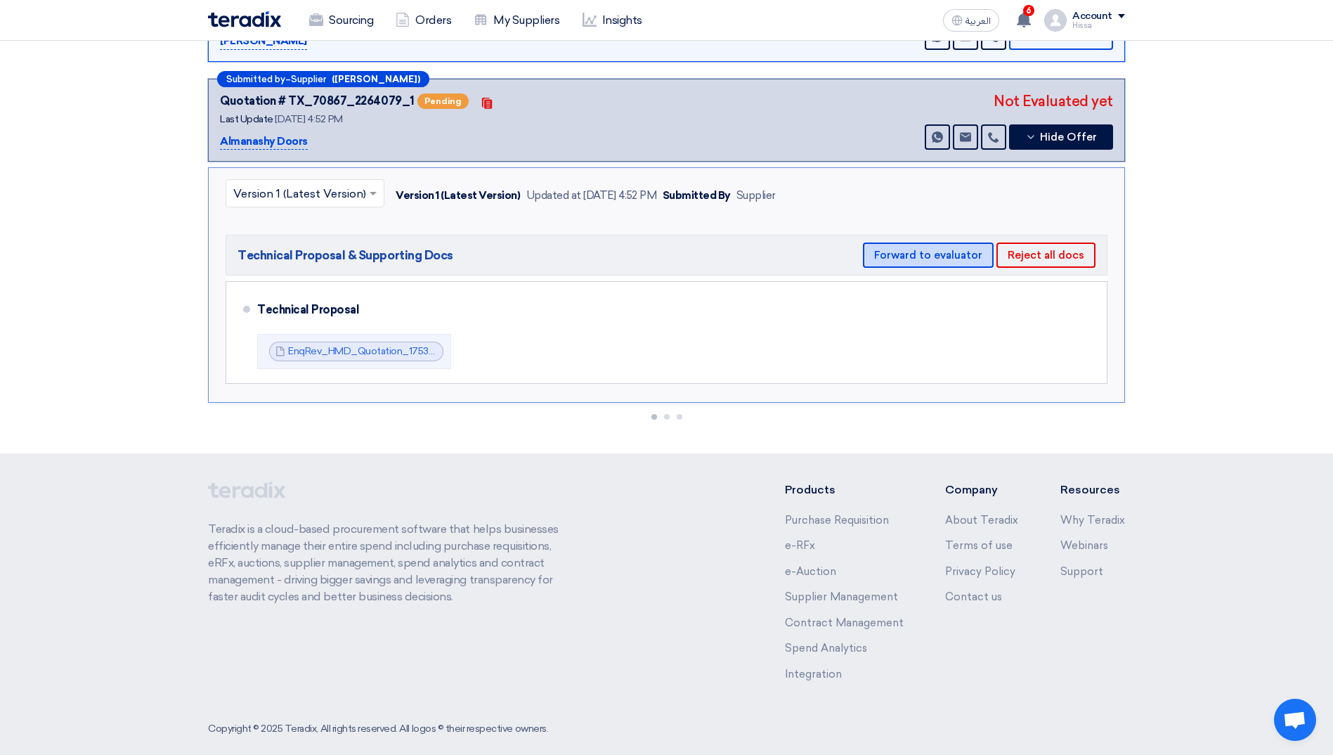
click at [898, 252] on button "Forward to evaluator" at bounding box center [928, 254] width 131 height 25
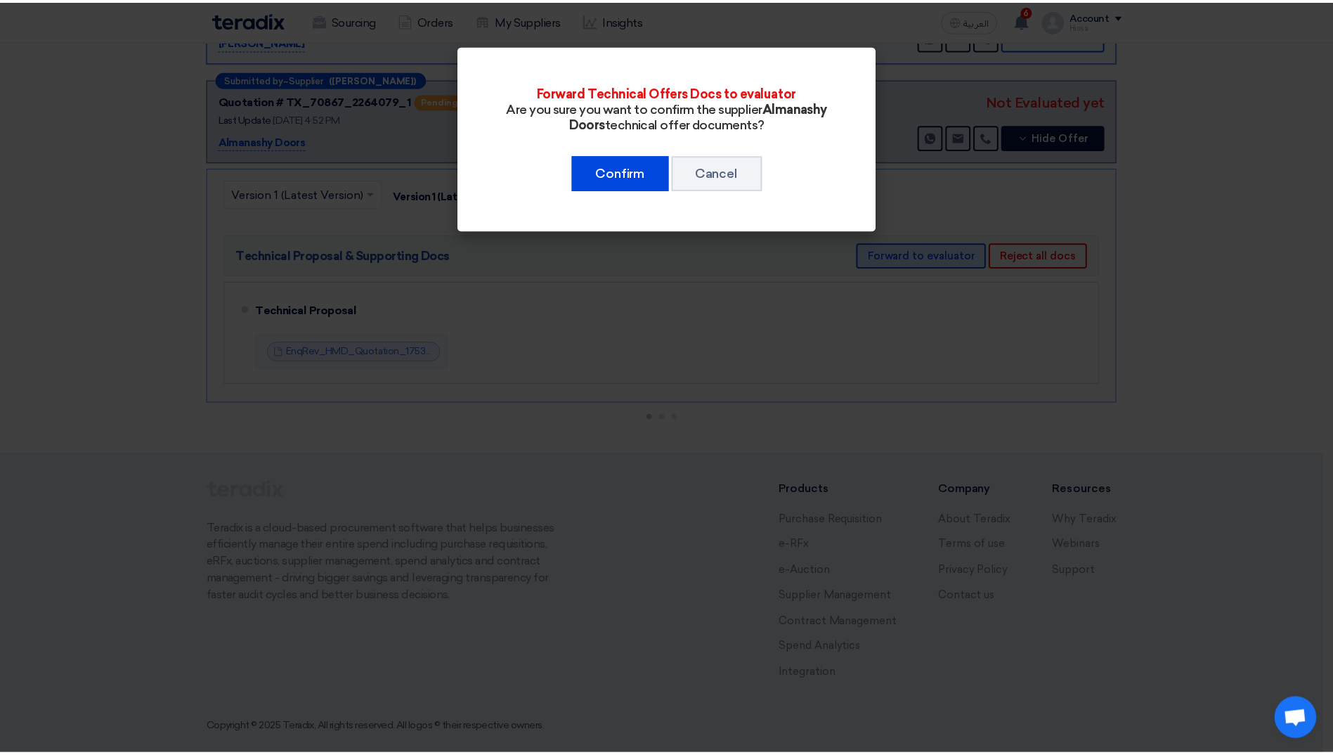
scroll to position [478, 0]
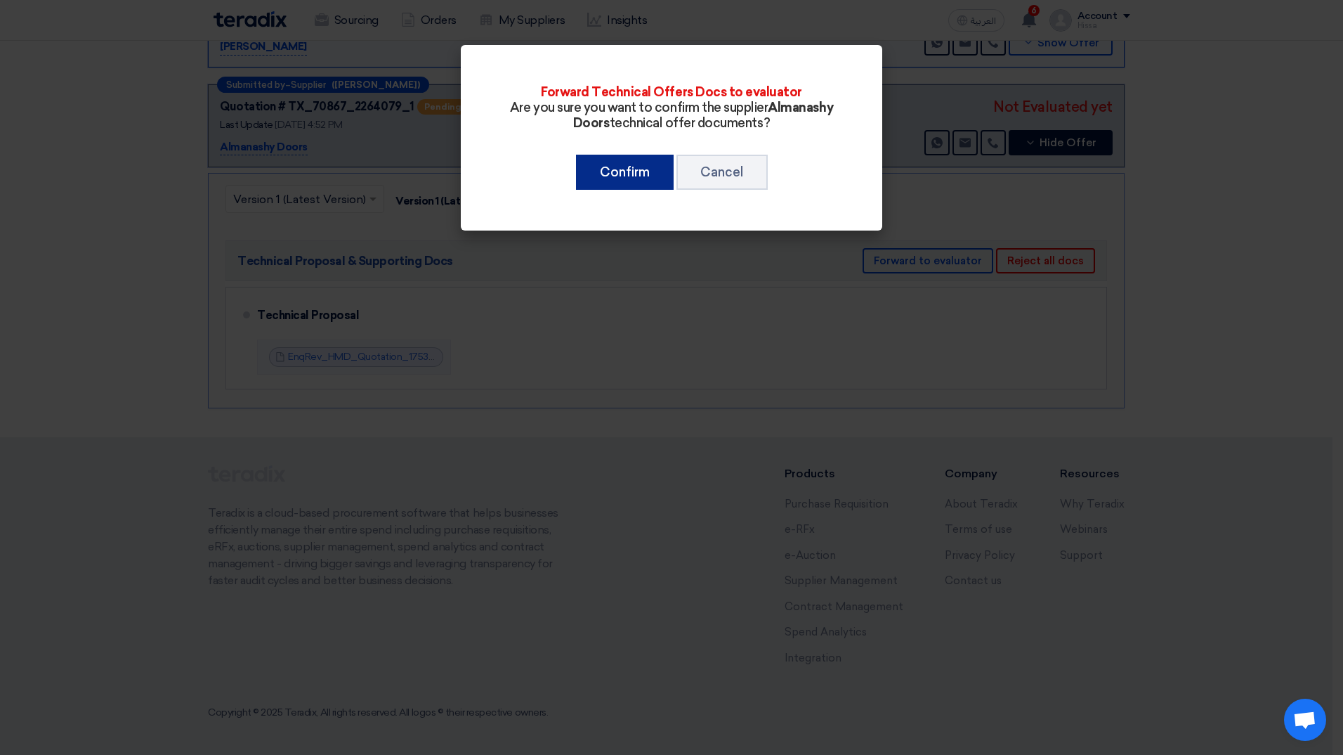
click at [637, 181] on button "Confirm" at bounding box center [625, 172] width 98 height 35
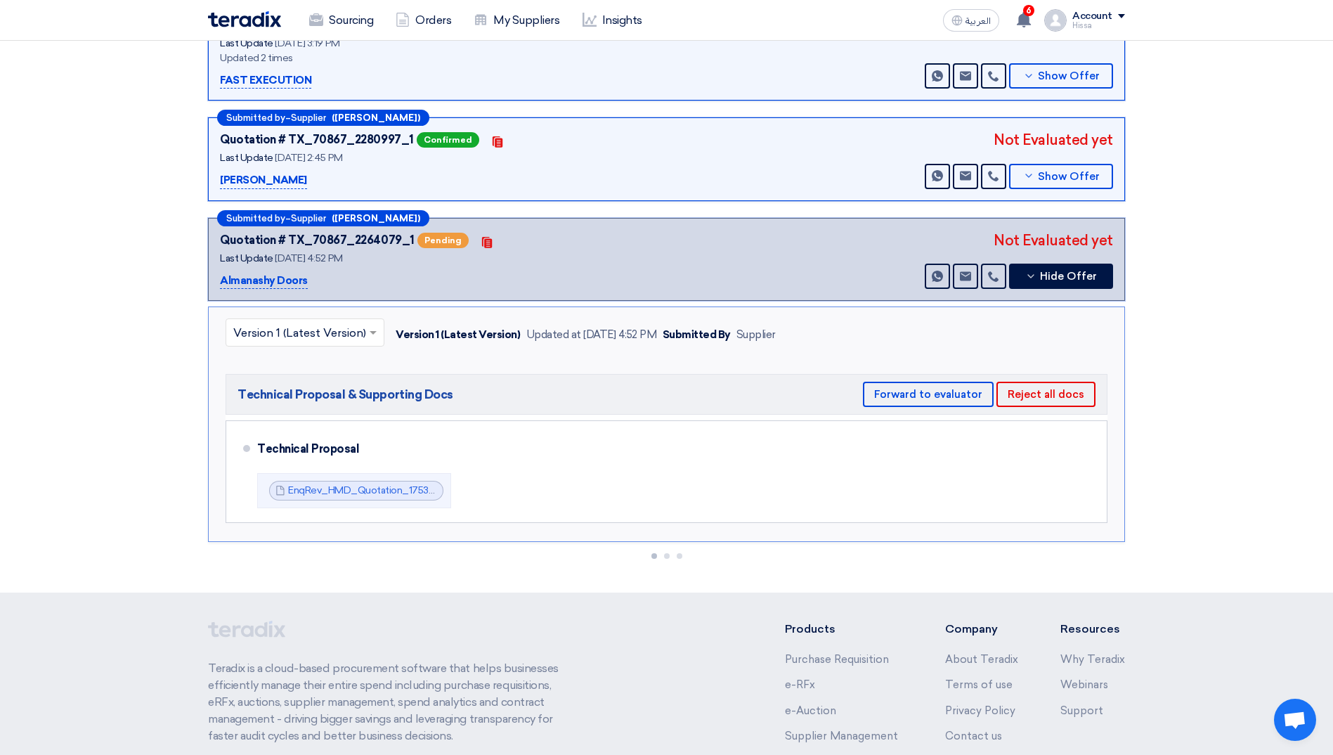
scroll to position [0, 0]
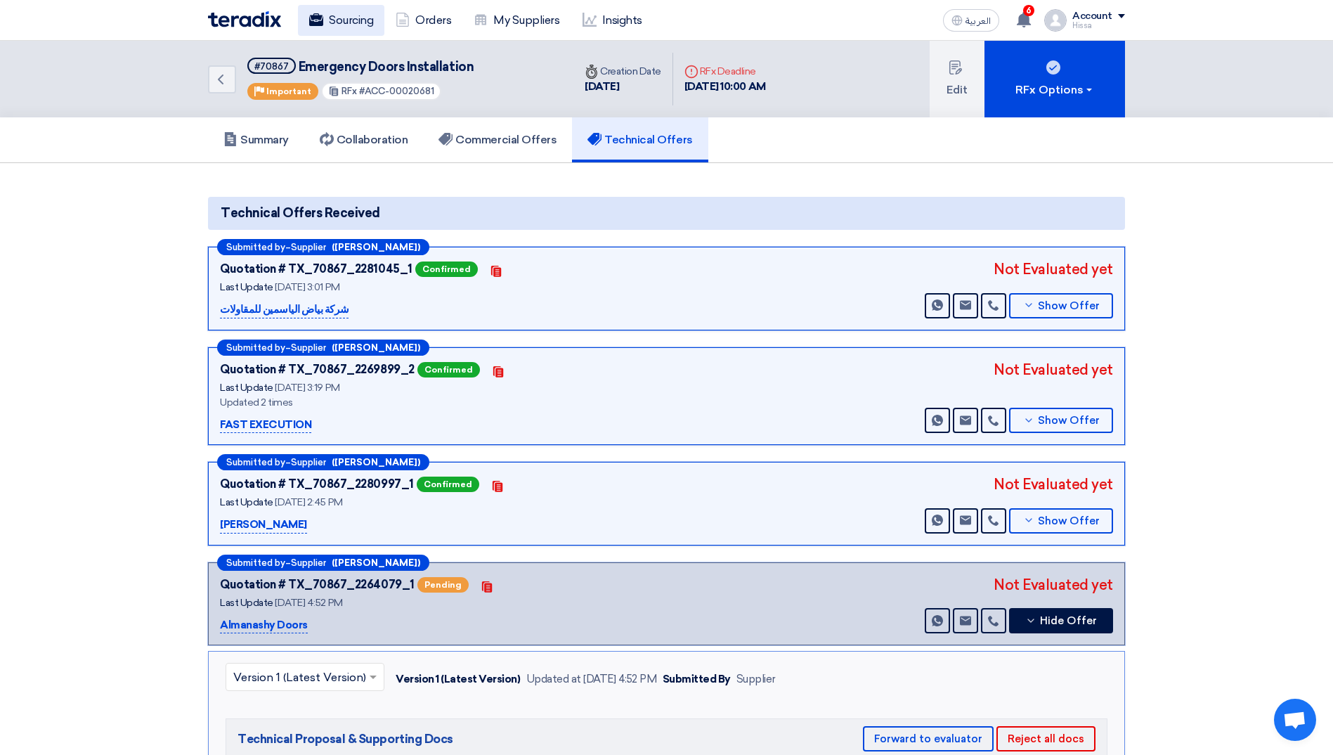
click at [358, 25] on link "Sourcing" at bounding box center [341, 20] width 86 height 31
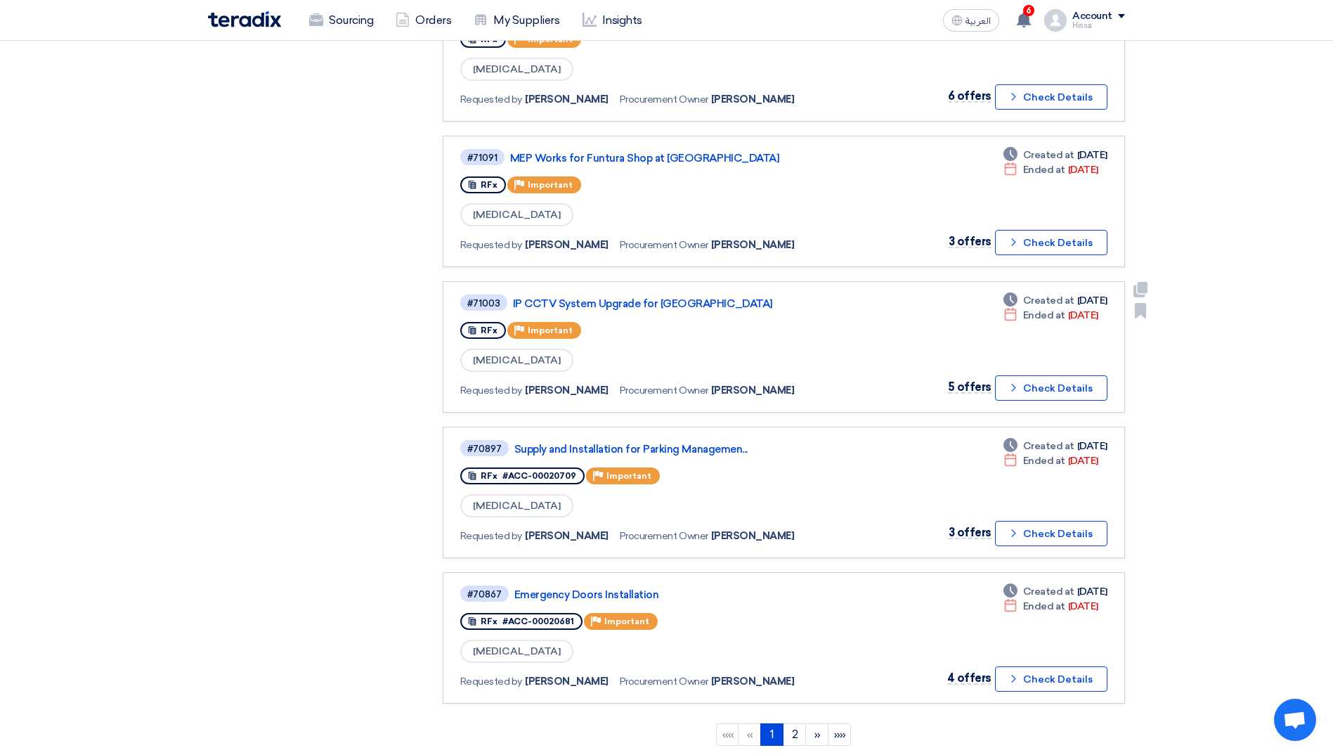
scroll to position [913, 0]
click at [701, 445] on link "Supply and Installation for Parking Managemen..." at bounding box center [689, 448] width 351 height 13
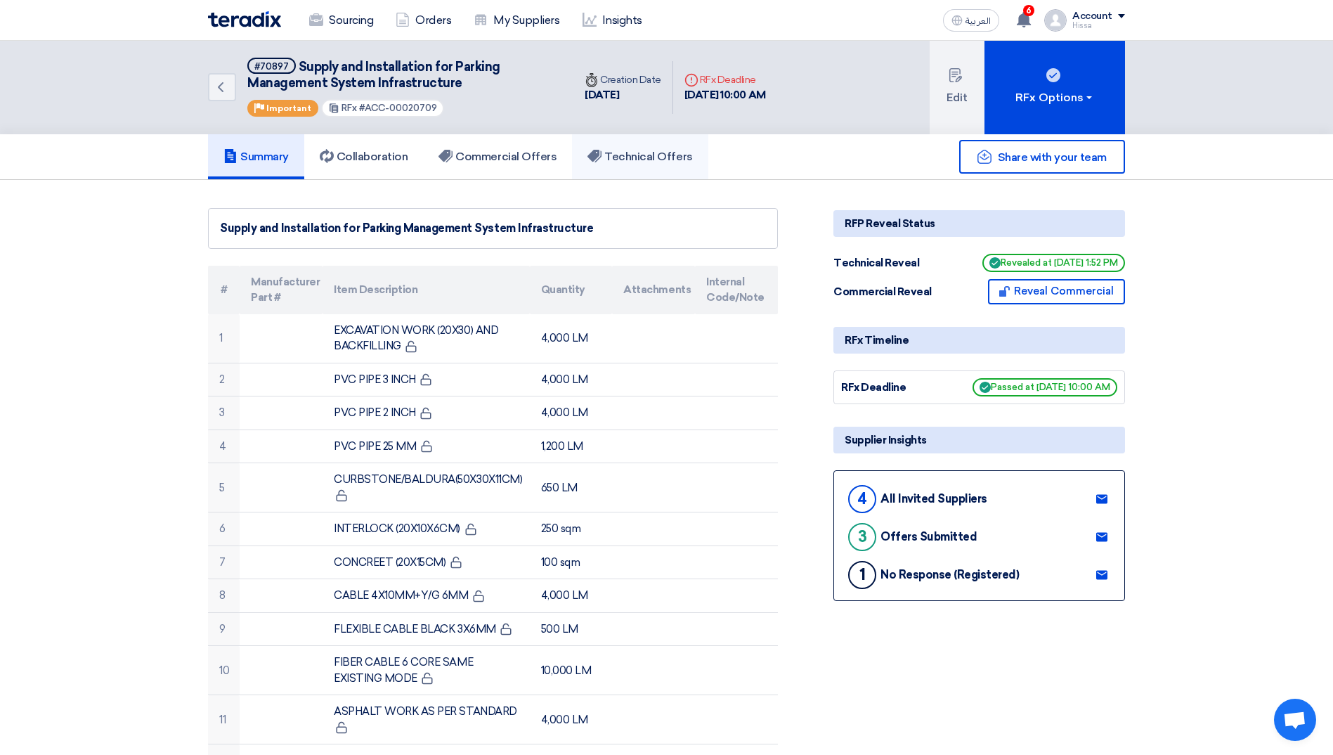
click at [627, 162] on h5 "Technical Offers" at bounding box center [639, 157] width 105 height 14
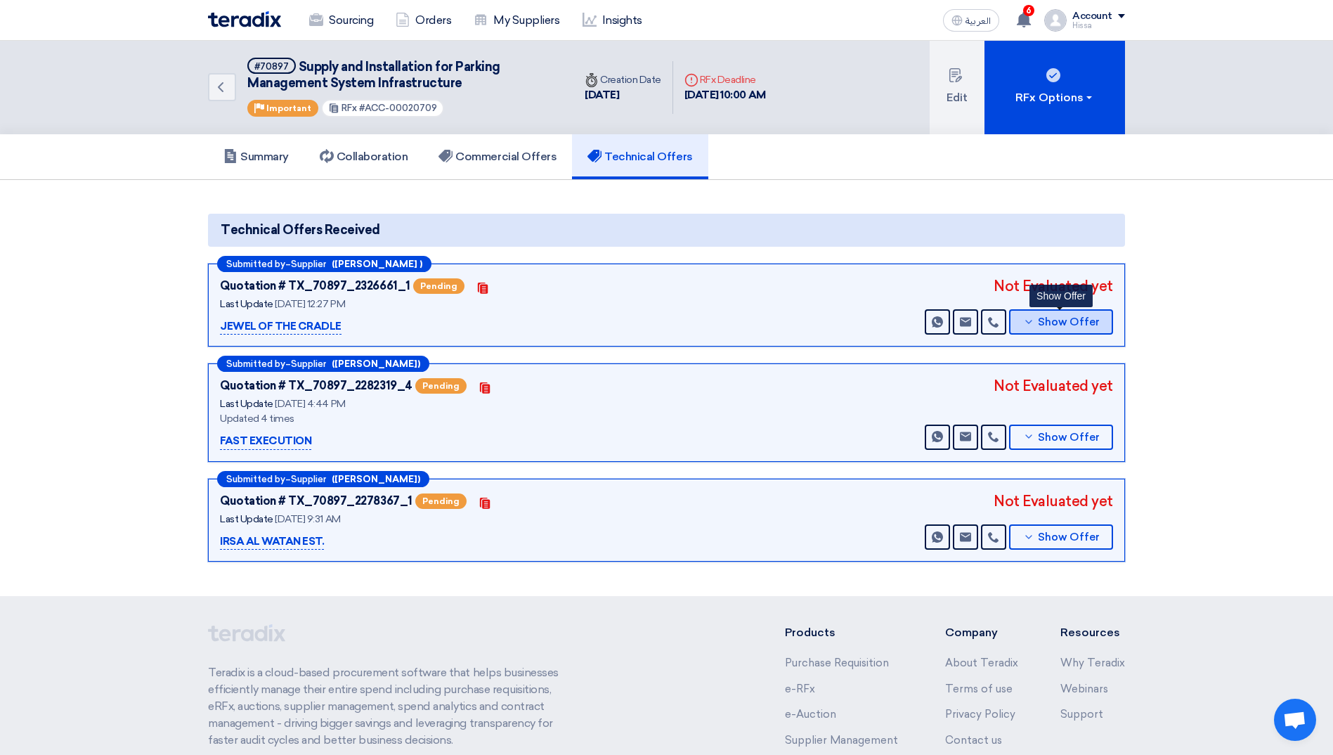
click at [1031, 323] on icon at bounding box center [1028, 321] width 11 height 11
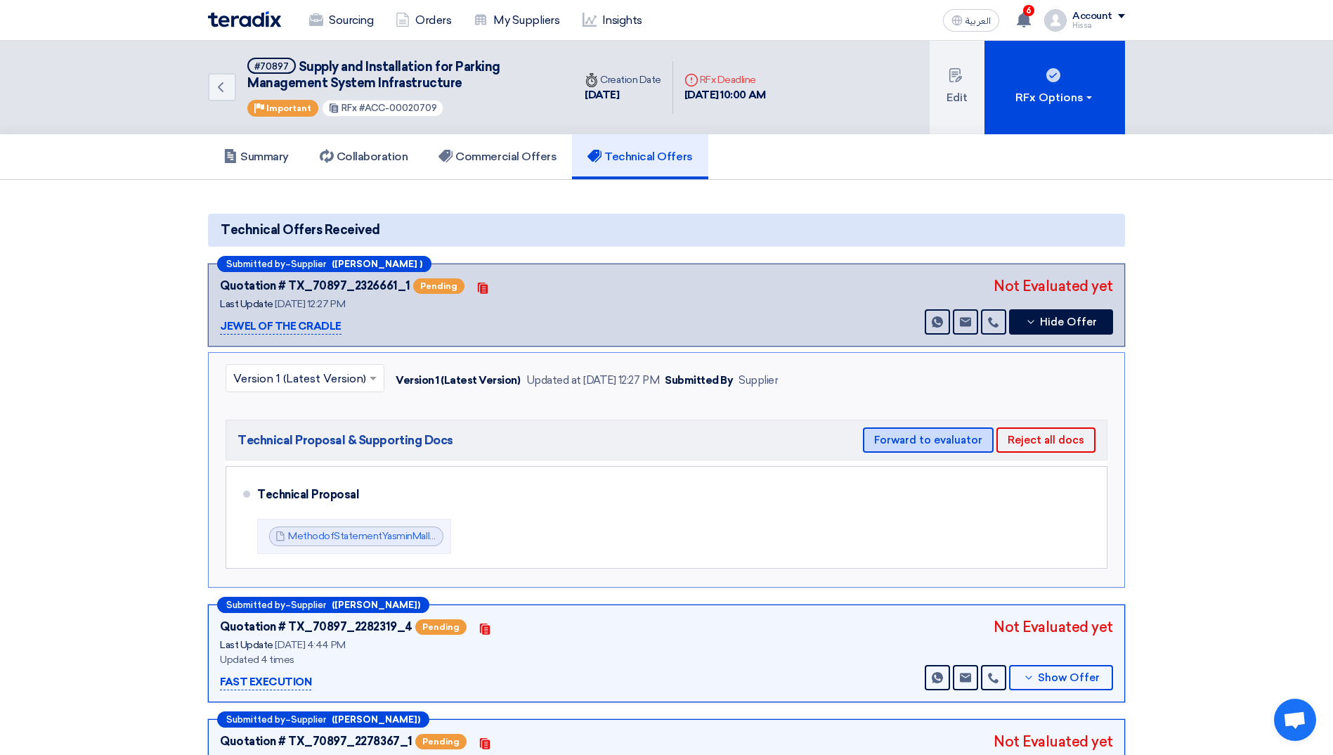
click at [948, 429] on button "Forward to evaluator" at bounding box center [928, 439] width 131 height 25
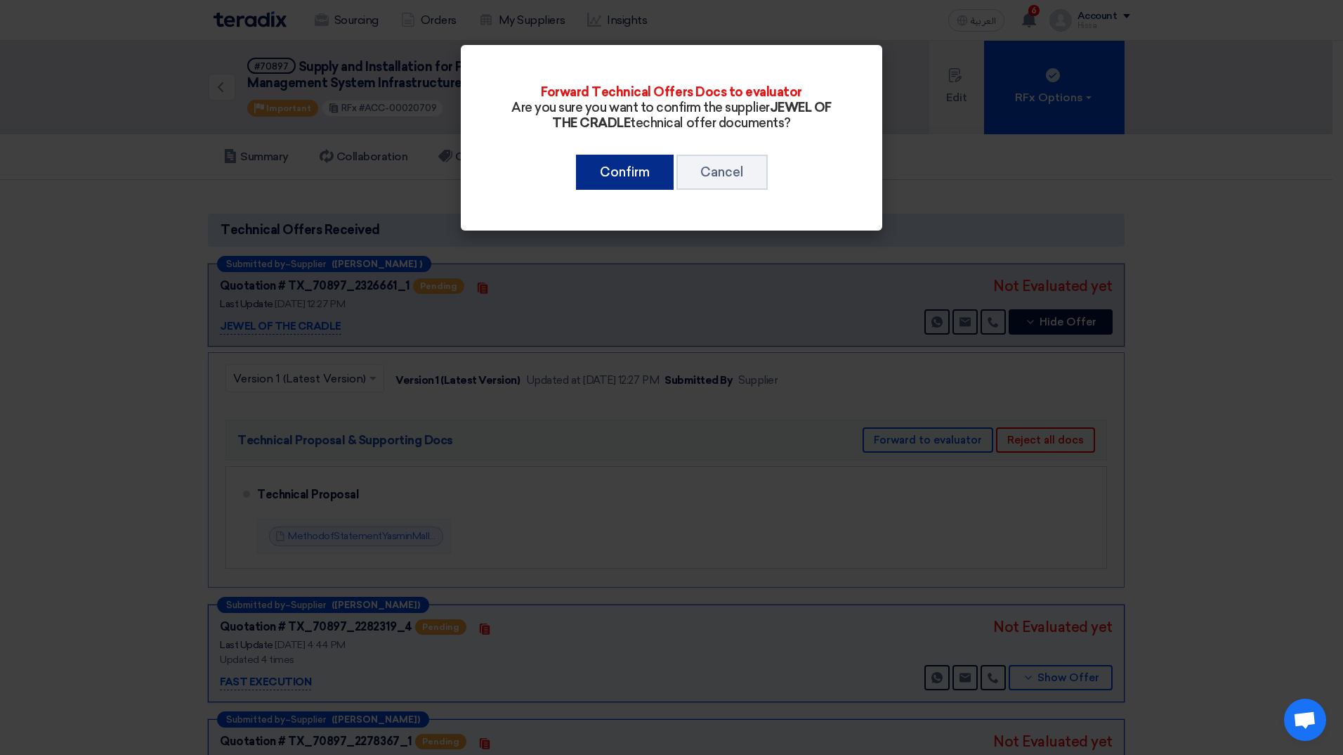
click at [616, 164] on button "Confirm" at bounding box center [625, 172] width 98 height 35
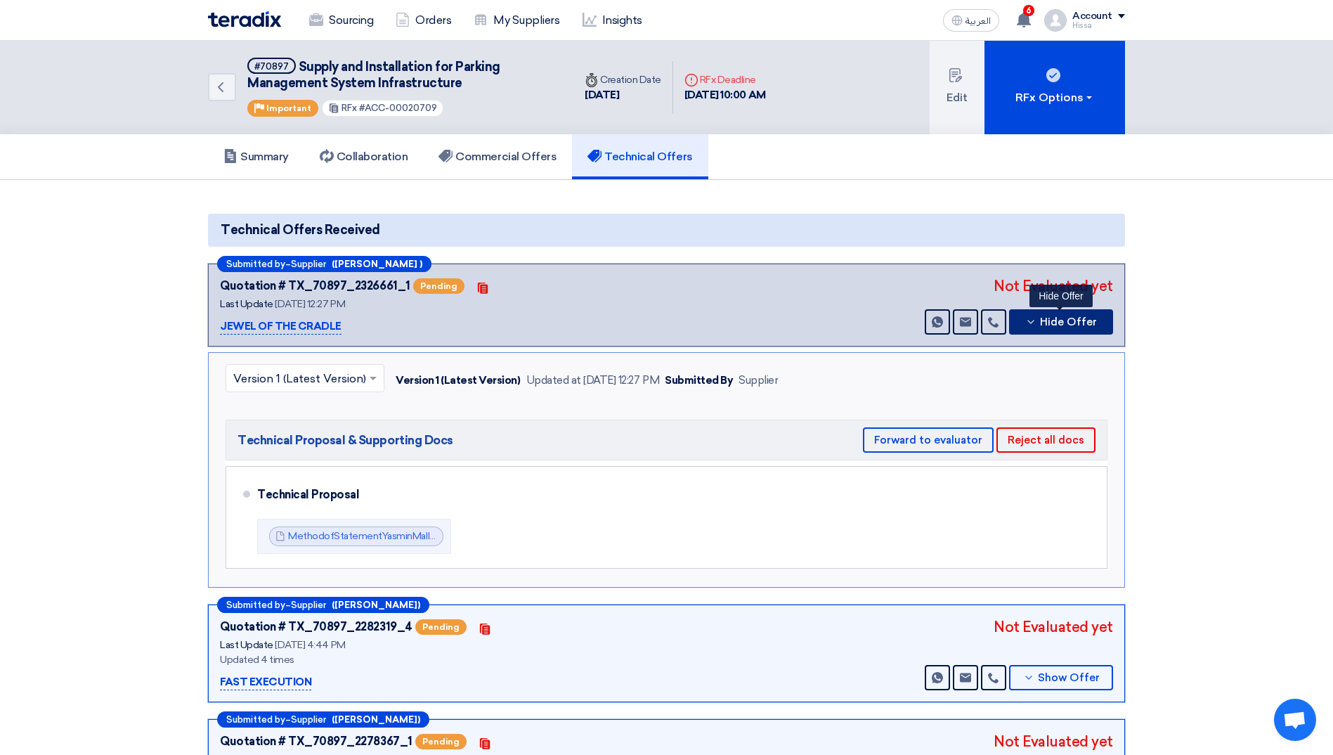
click at [1022, 319] on button "Hide Offer" at bounding box center [1061, 321] width 104 height 25
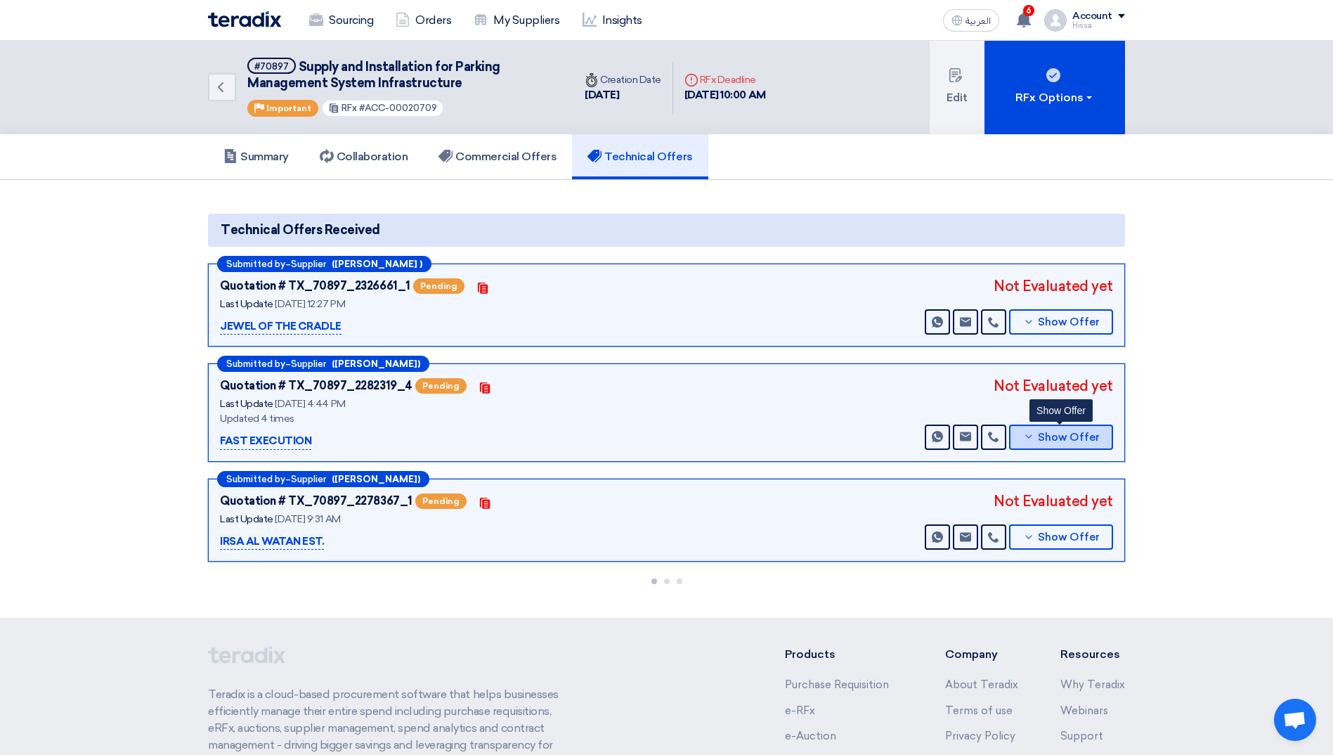
click at [1026, 436] on icon at bounding box center [1028, 436] width 11 height 11
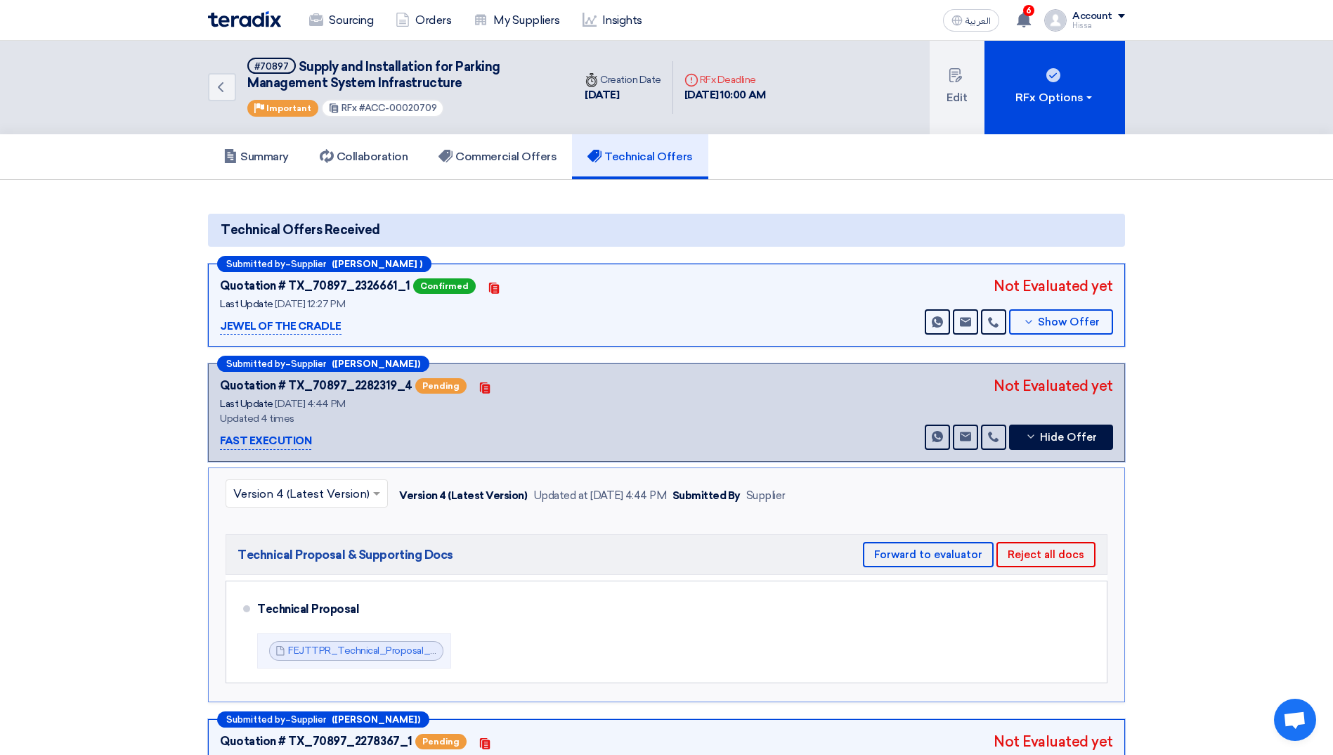
click at [918, 550] on button "Forward to evaluator" at bounding box center [928, 554] width 131 height 25
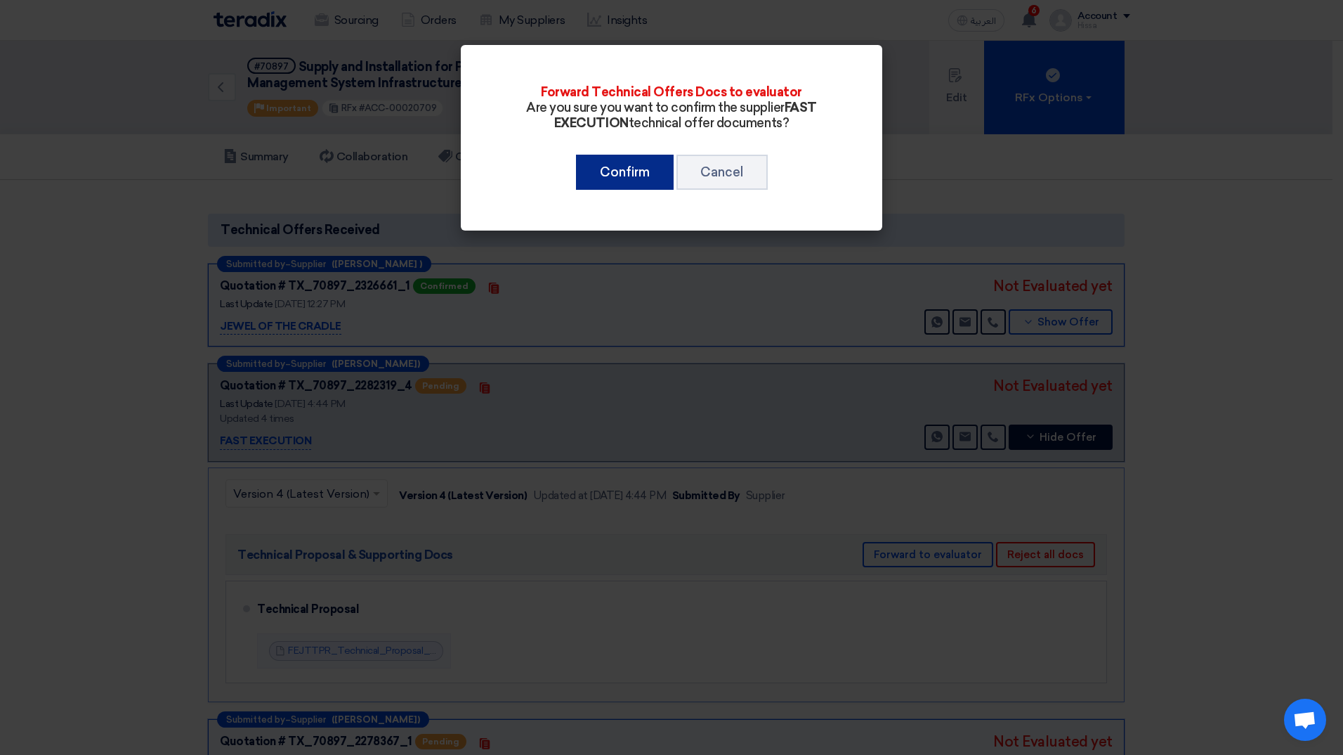
click at [641, 174] on button "Confirm" at bounding box center [625, 172] width 98 height 35
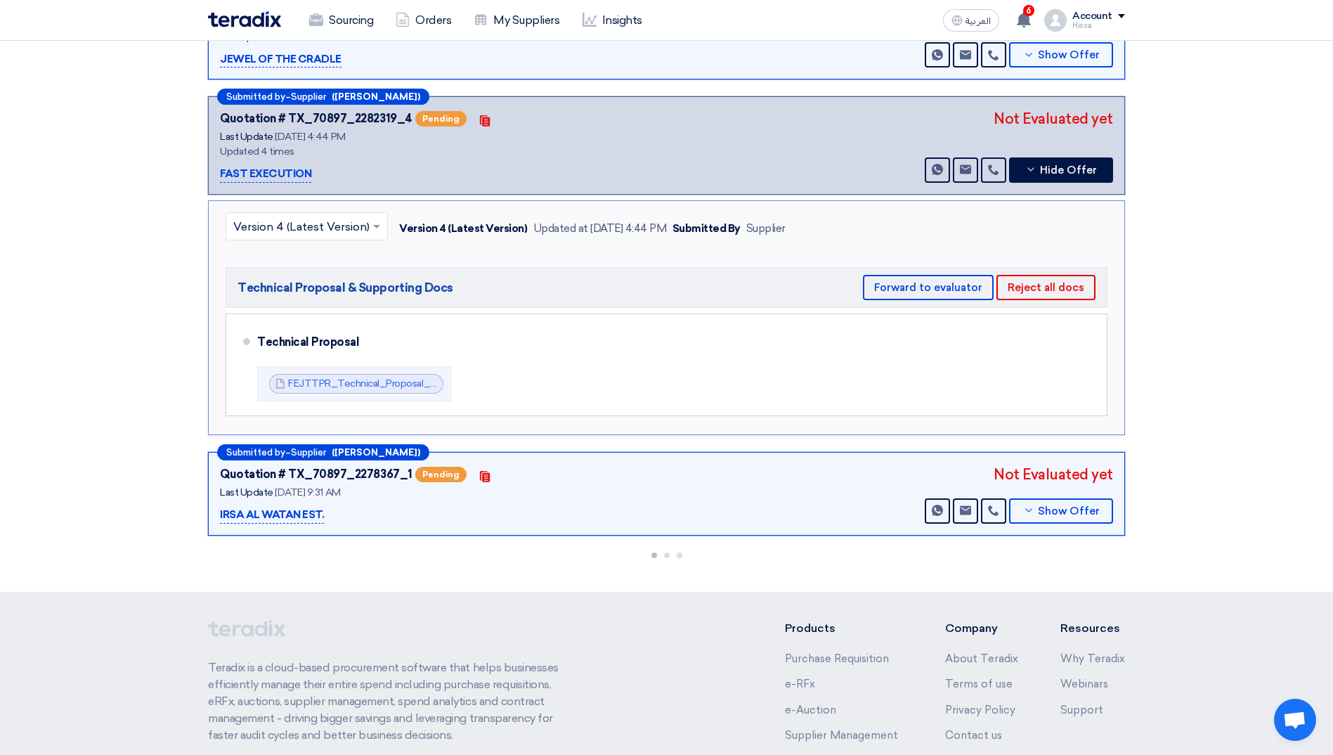
scroll to position [281, 0]
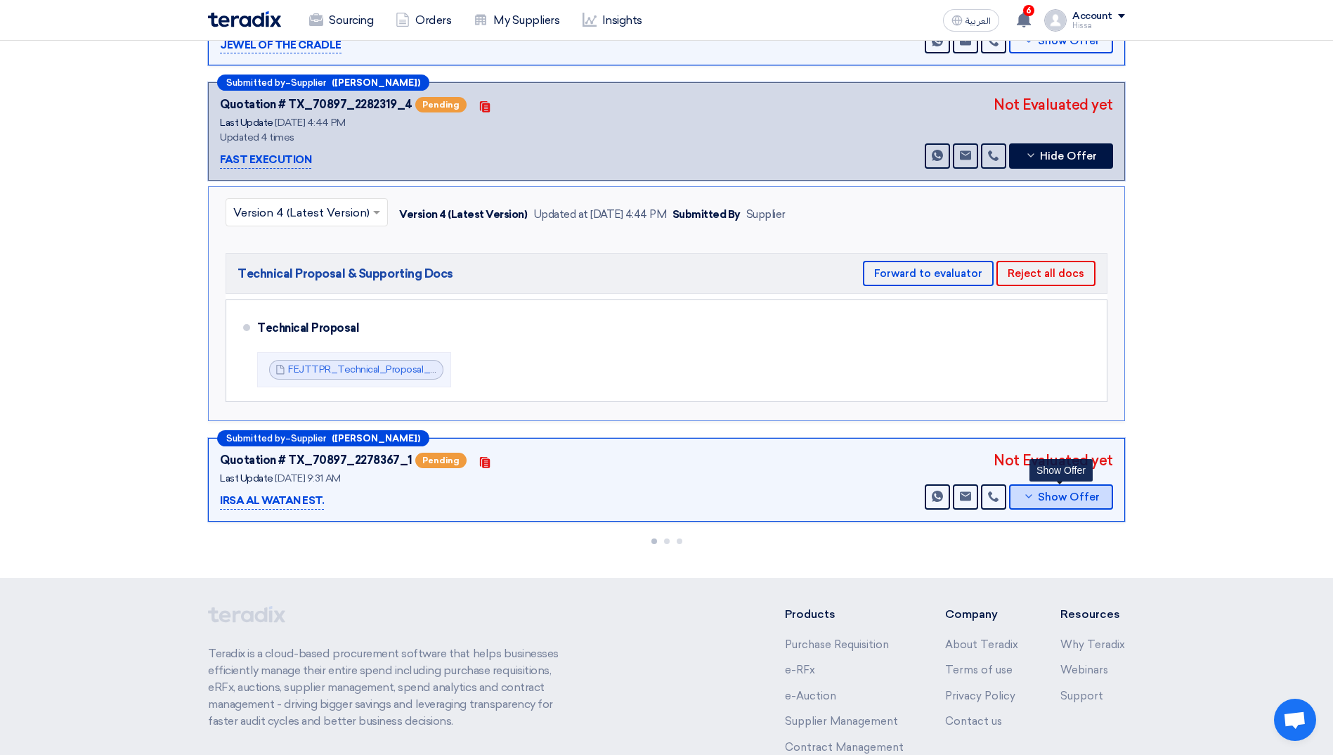
click at [1029, 495] on icon at bounding box center [1028, 495] width 11 height 11
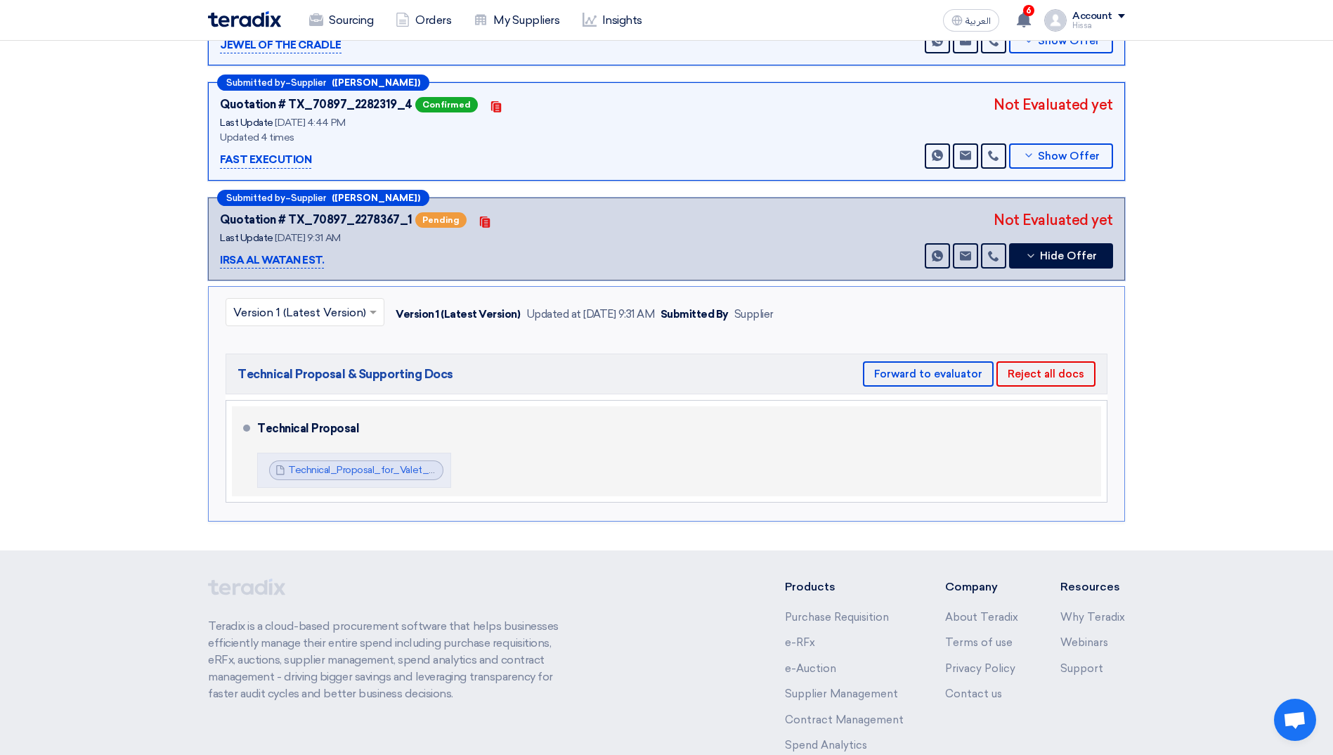
scroll to position [394, 0]
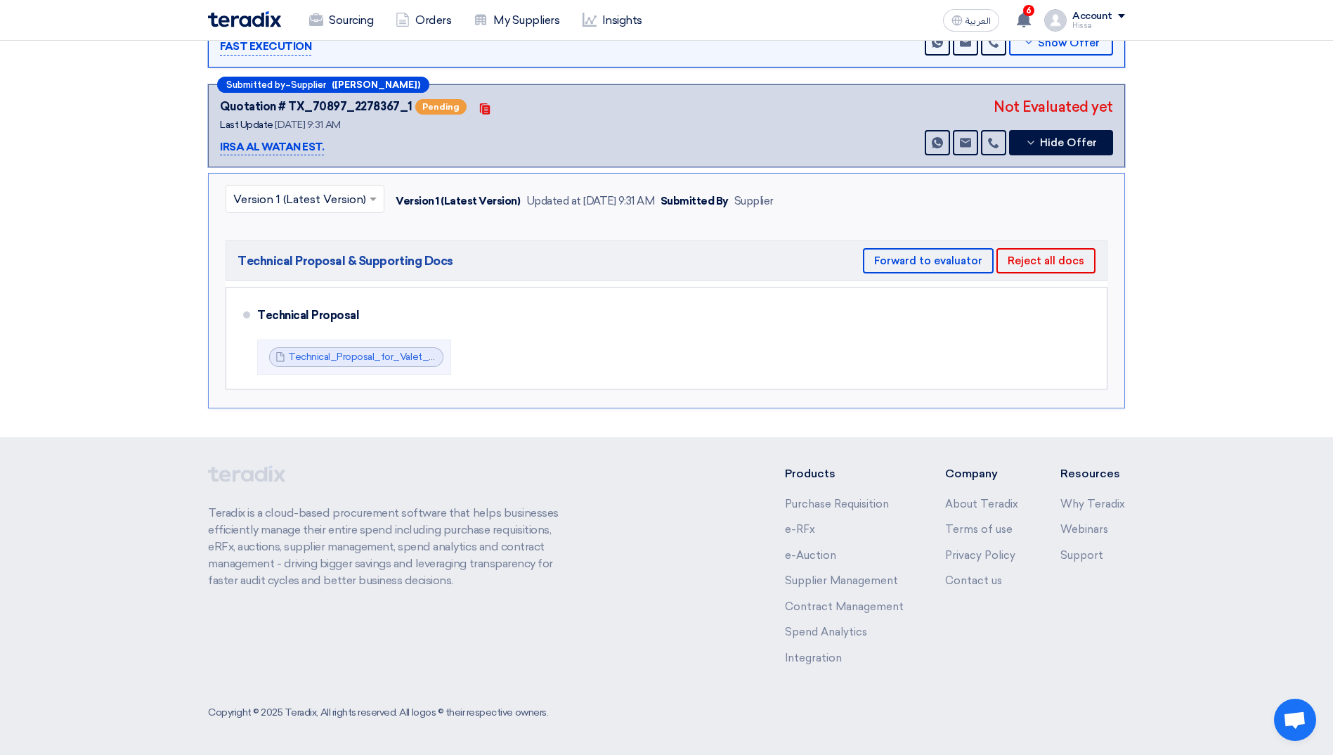
click at [932, 245] on h5 "Technical Proposal & Supporting Docs Forward to evaluator Reject all docs" at bounding box center [667, 260] width 882 height 41
click at [931, 252] on button "Forward to evaluator" at bounding box center [928, 260] width 131 height 25
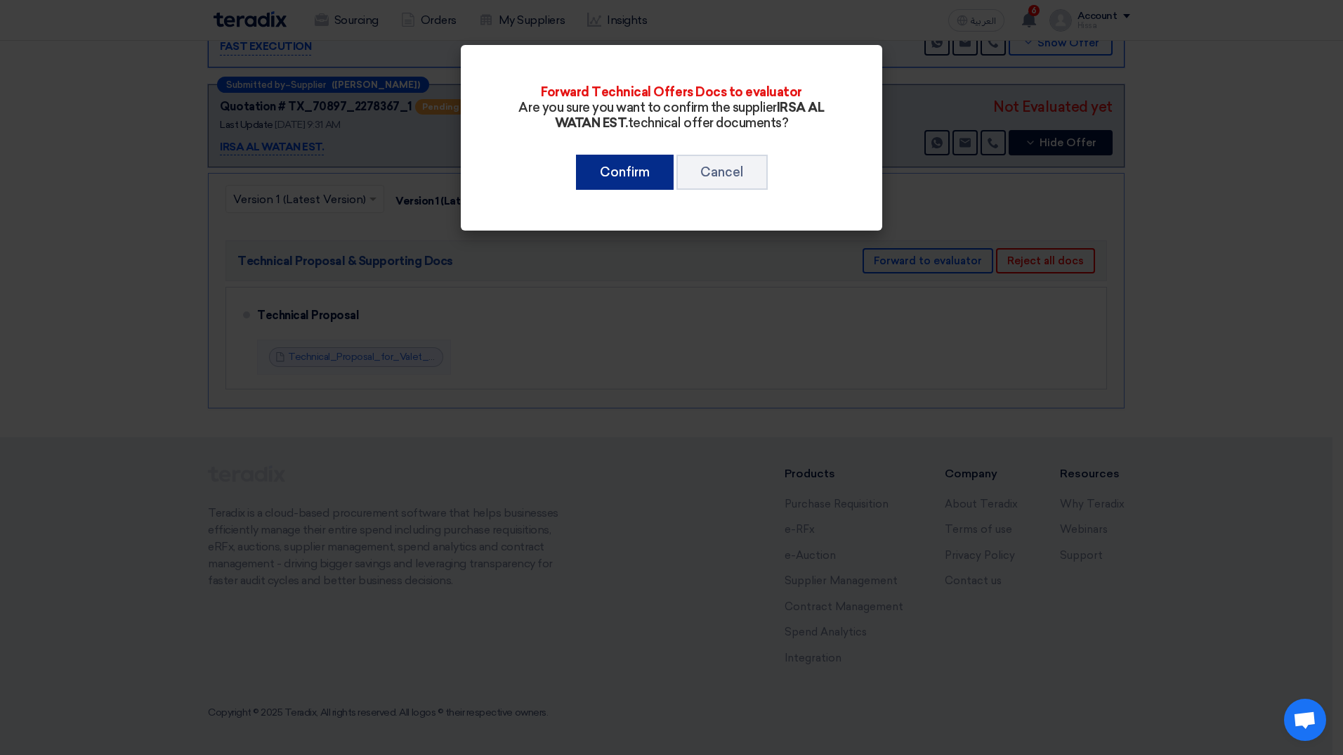
click at [603, 163] on button "Confirm" at bounding box center [625, 172] width 98 height 35
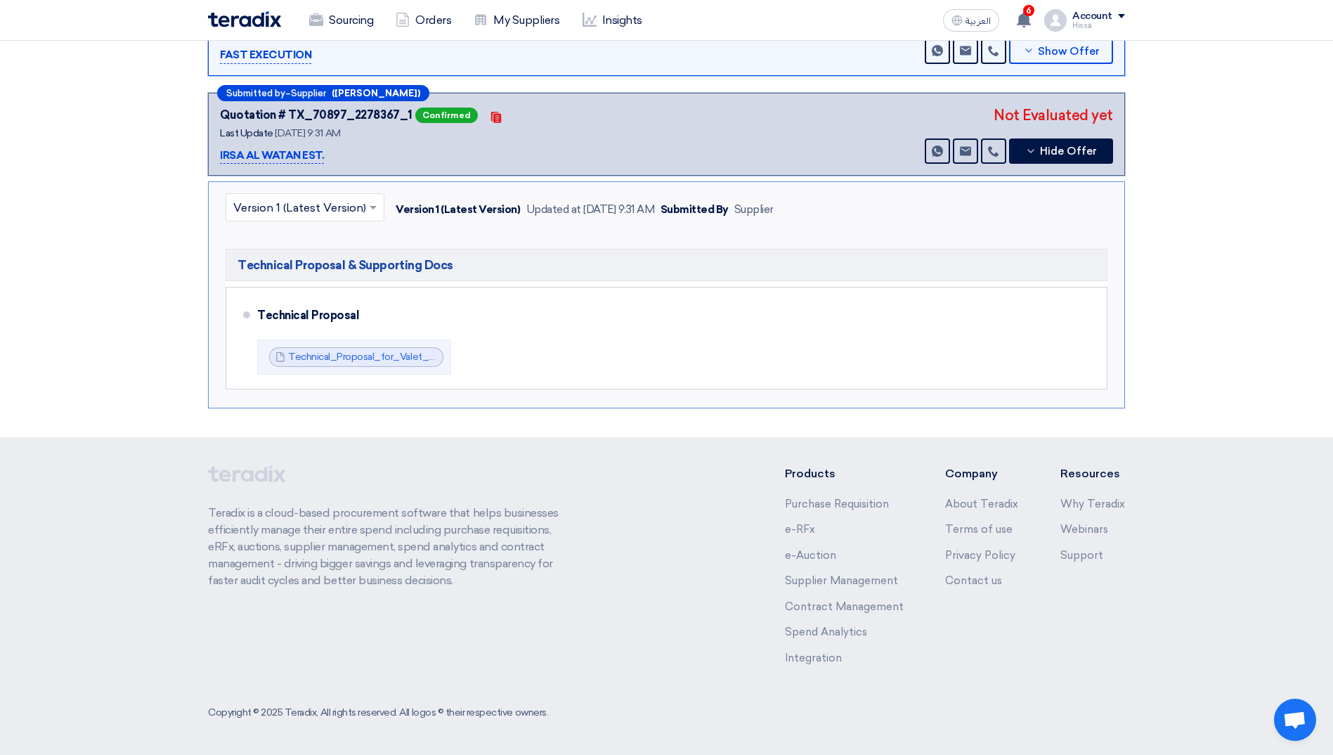
scroll to position [386, 0]
